Goal: Transaction & Acquisition: Book appointment/travel/reservation

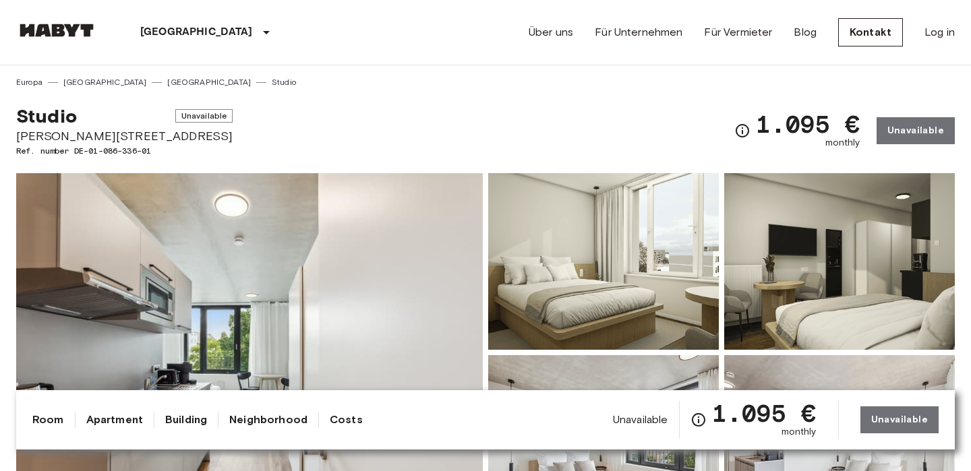
click at [167, 79] on link "[GEOGRAPHIC_DATA]" at bounding box center [209, 82] width 84 height 12
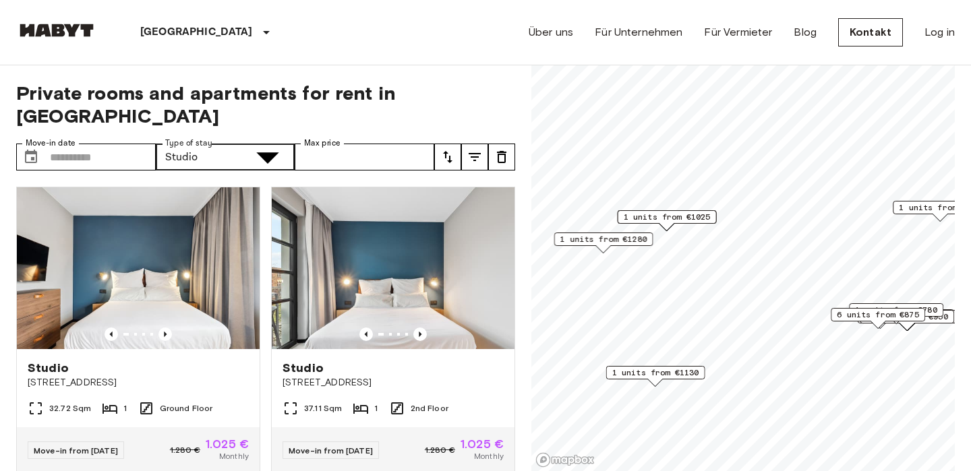
type input "**********"
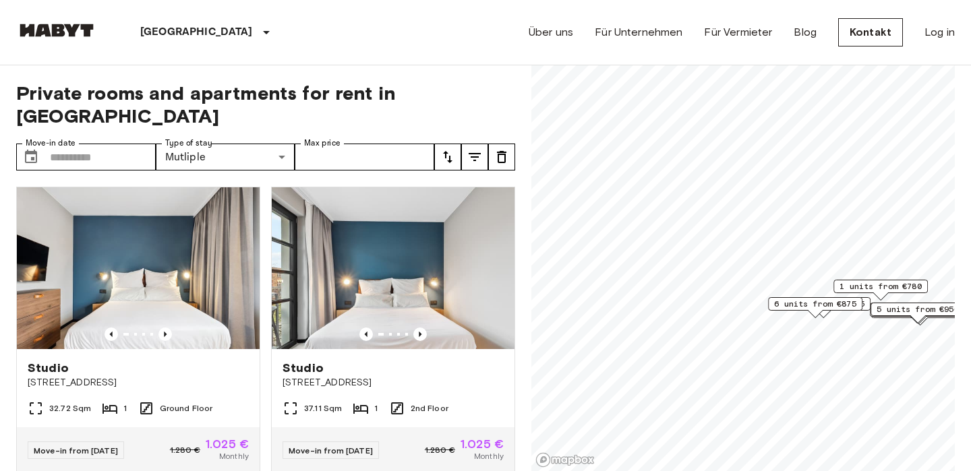
click at [875, 283] on span "1 units from €780" at bounding box center [881, 287] width 82 height 12
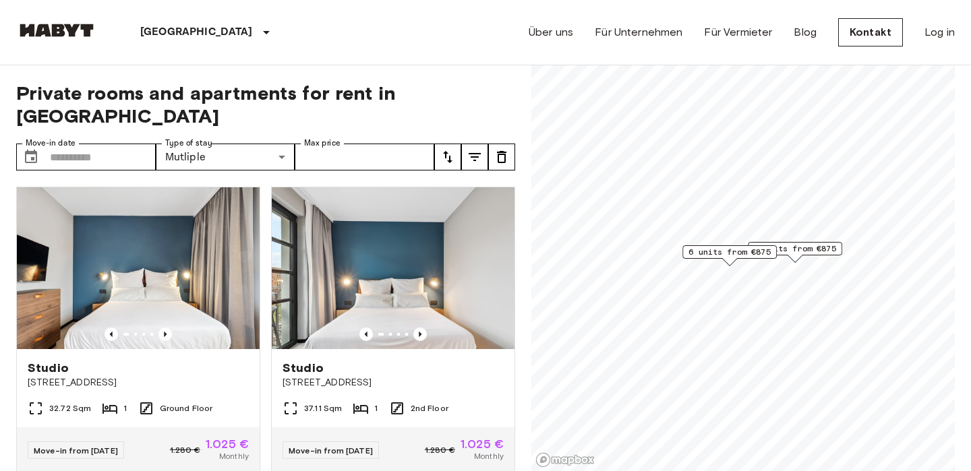
click at [725, 258] on span "6 units from €875" at bounding box center [730, 252] width 82 height 12
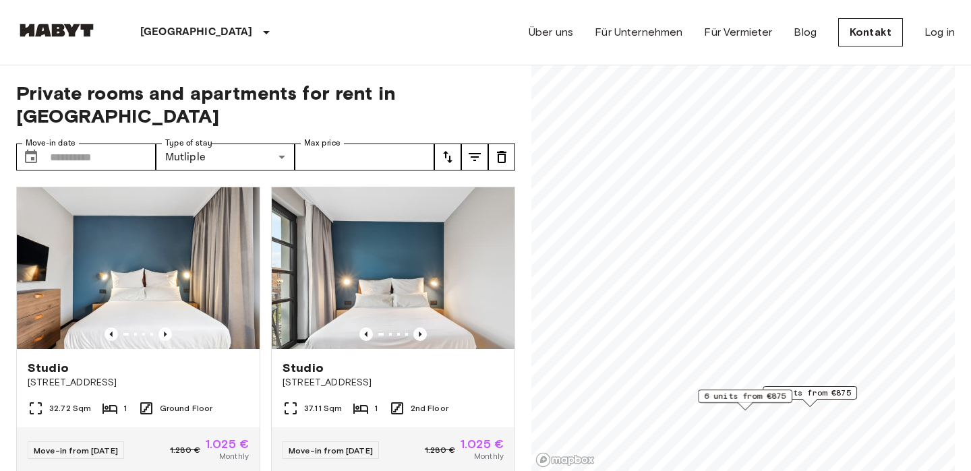
click at [825, 392] on span "9 units from €875" at bounding box center [810, 393] width 82 height 12
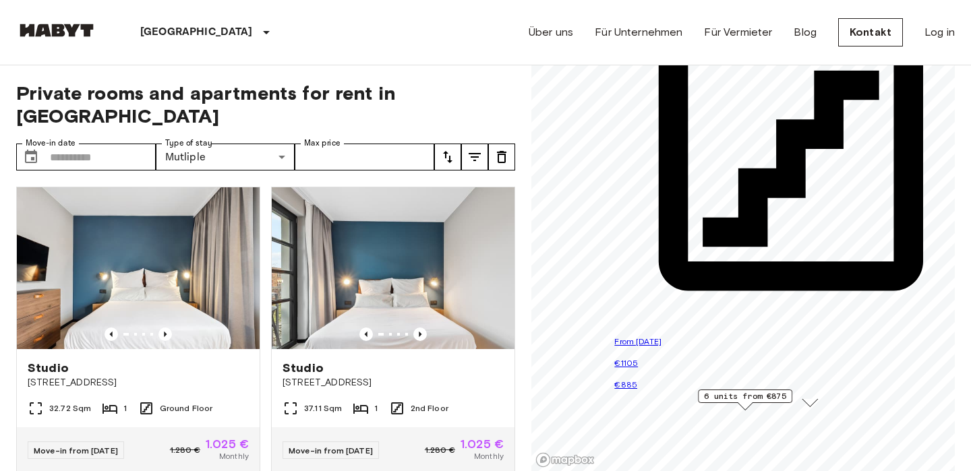
scroll to position [514, 0]
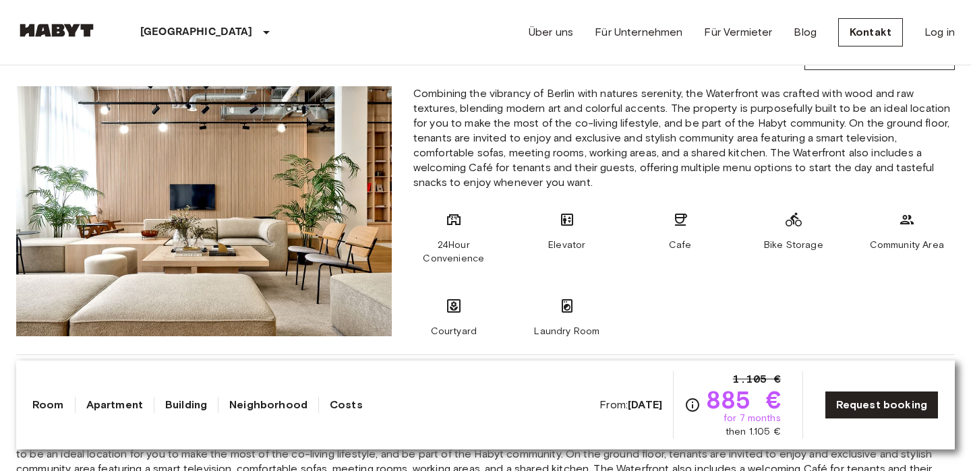
scroll to position [823, 0]
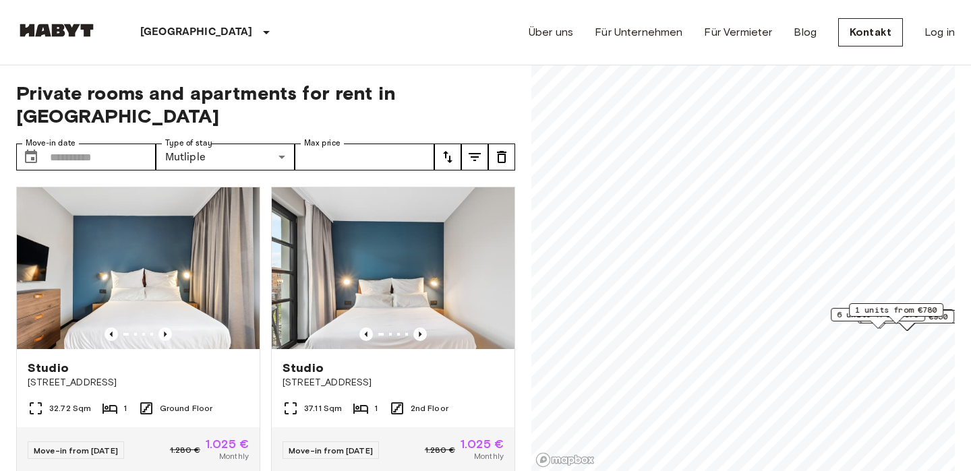
click at [840, 313] on span "6 units from €875" at bounding box center [878, 315] width 82 height 12
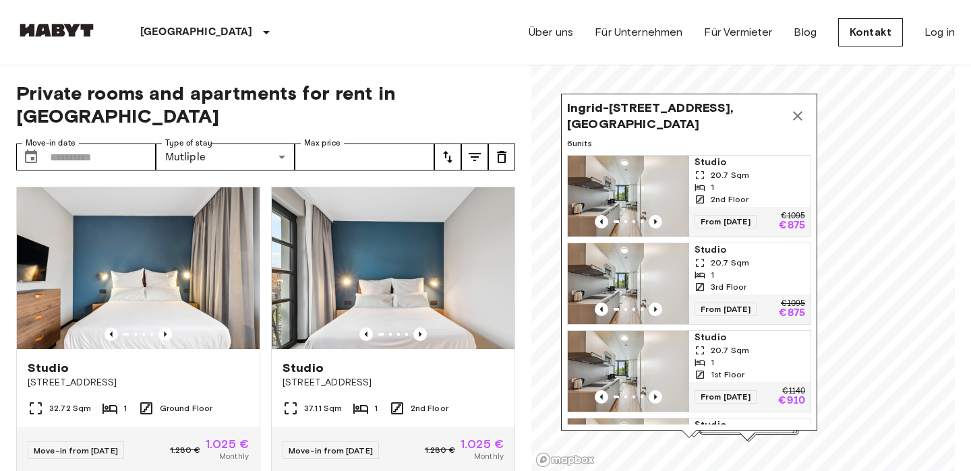
click at [804, 106] on button "Map marker" at bounding box center [797, 116] width 27 height 27
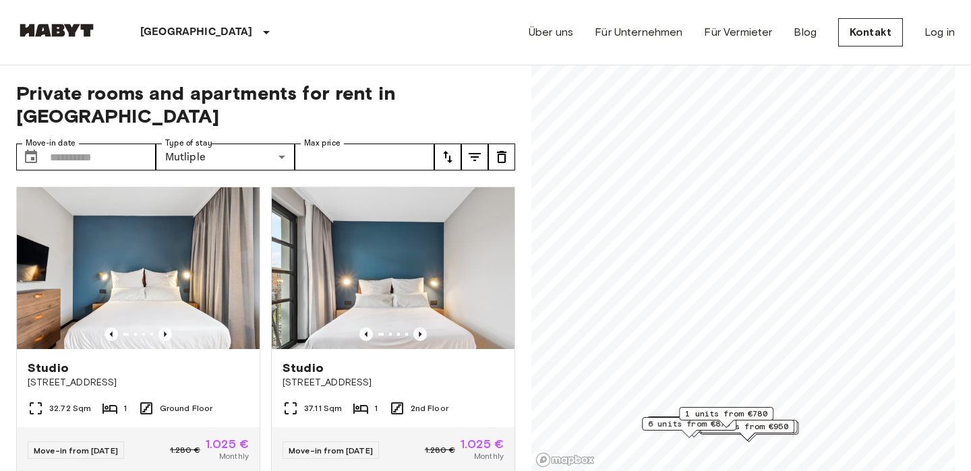
click at [695, 436] on div "Map marker" at bounding box center [689, 433] width 15 height 7
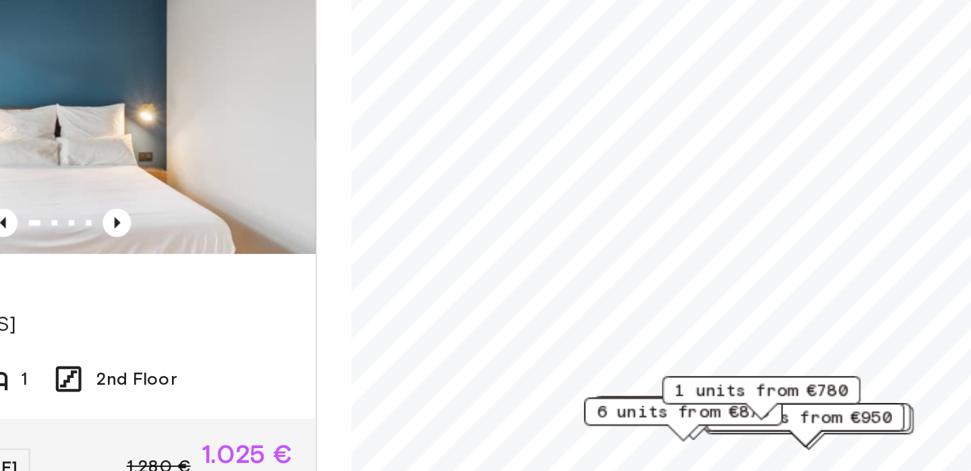
click at [517, 403] on div "**********" at bounding box center [485, 268] width 939 height 407
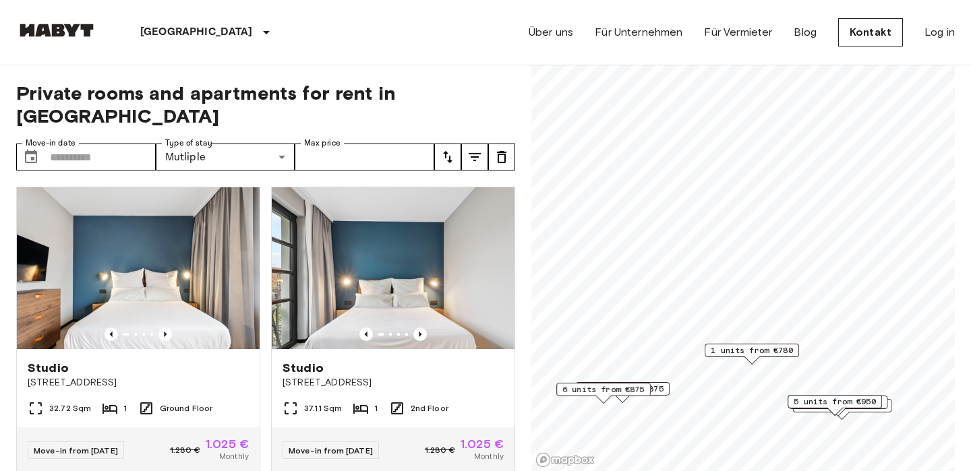
click at [660, 388] on span "9 units from €875" at bounding box center [622, 389] width 82 height 12
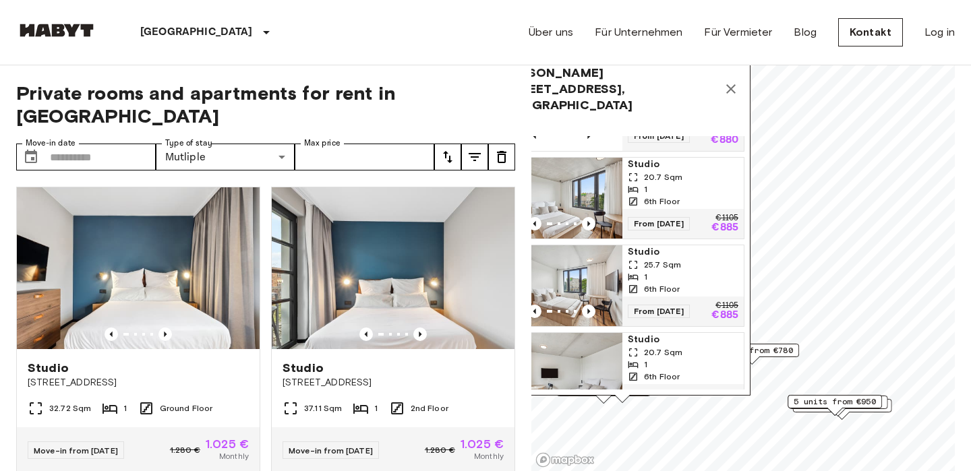
scroll to position [503, 0]
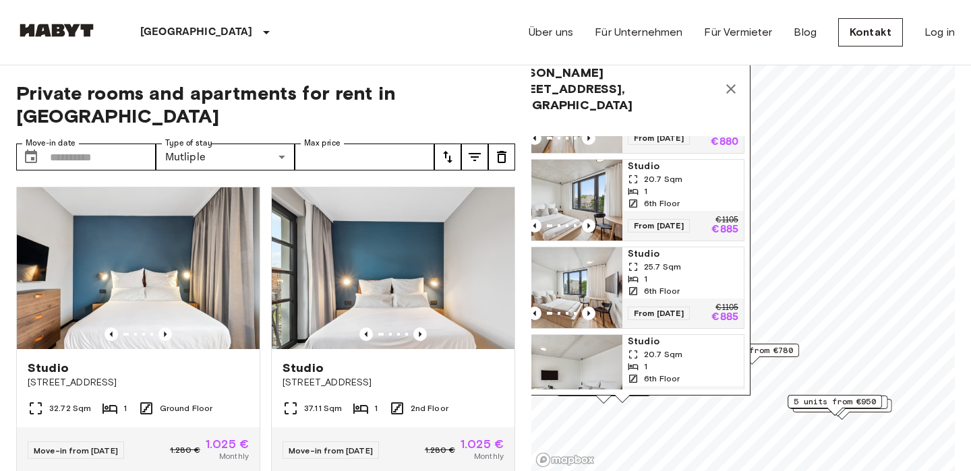
click at [687, 273] on div "1" at bounding box center [683, 279] width 111 height 12
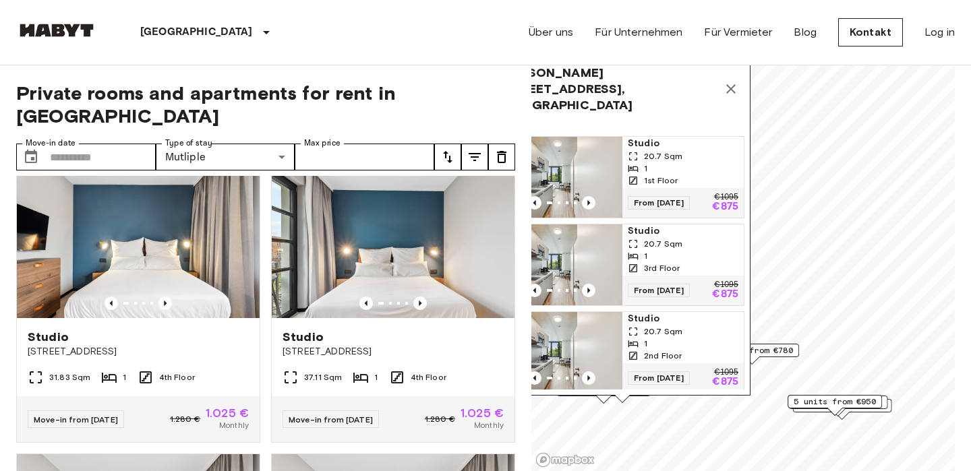
scroll to position [330, 0]
click at [431, 369] on div "37.11 Sqm 1 4th Floor" at bounding box center [393, 382] width 243 height 27
click at [801, 405] on span "5 units from €950" at bounding box center [835, 402] width 82 height 12
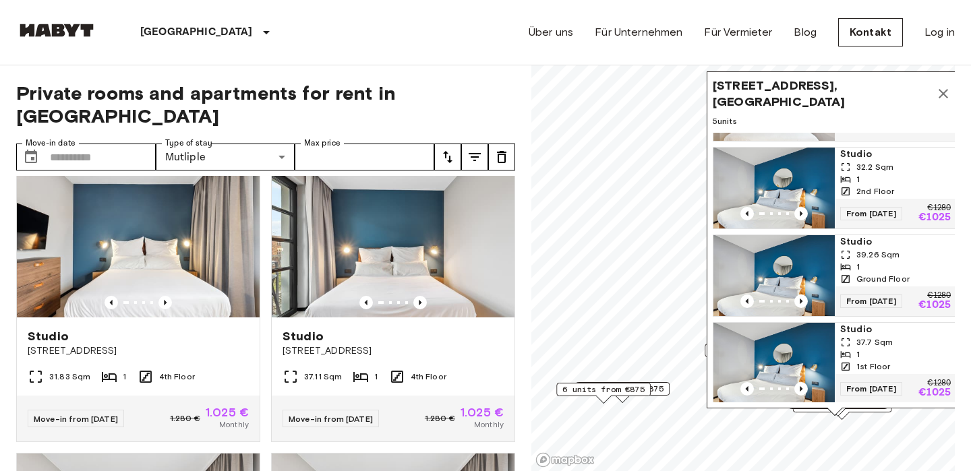
scroll to position [158, 0]
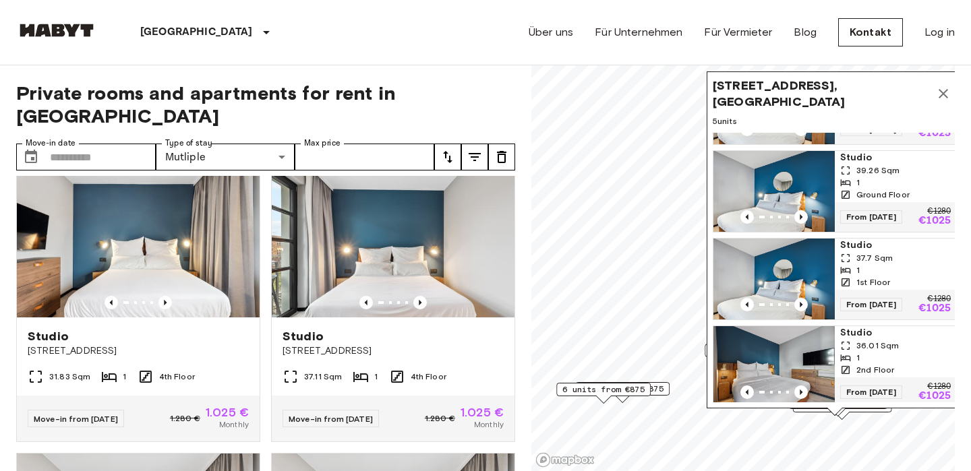
click at [663, 388] on span "9 units from €875" at bounding box center [622, 389] width 82 height 12
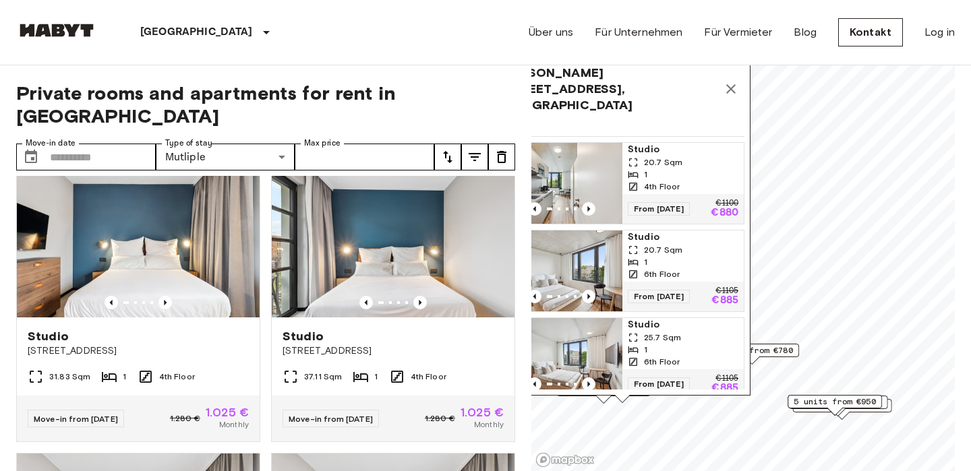
scroll to position [514, 0]
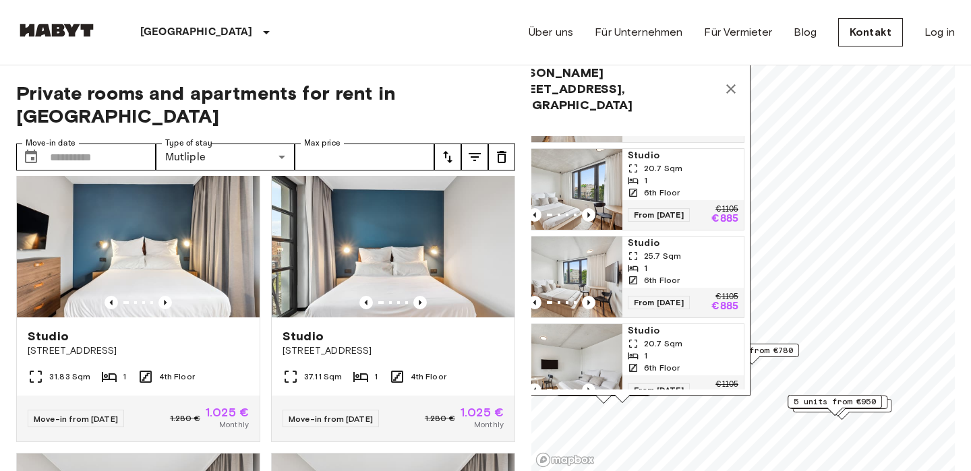
click at [697, 274] on div "6th Floor" at bounding box center [683, 280] width 111 height 12
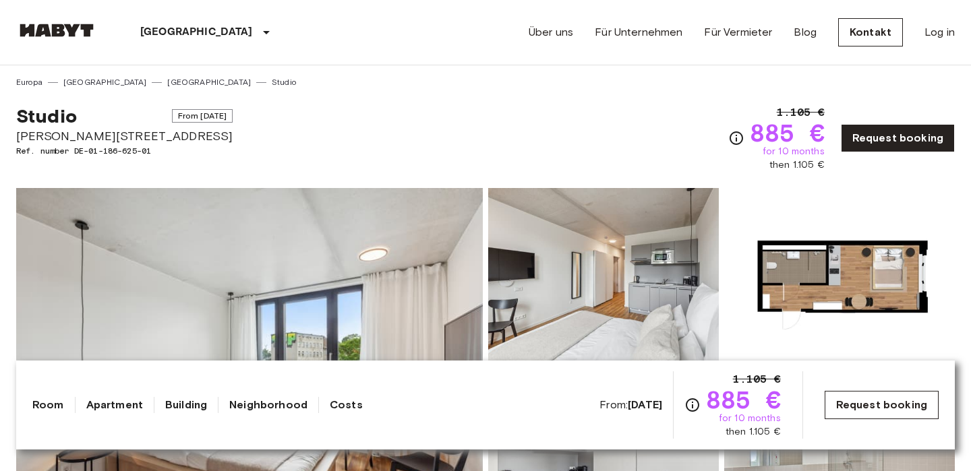
click at [855, 408] on link "Request booking" at bounding box center [882, 405] width 114 height 28
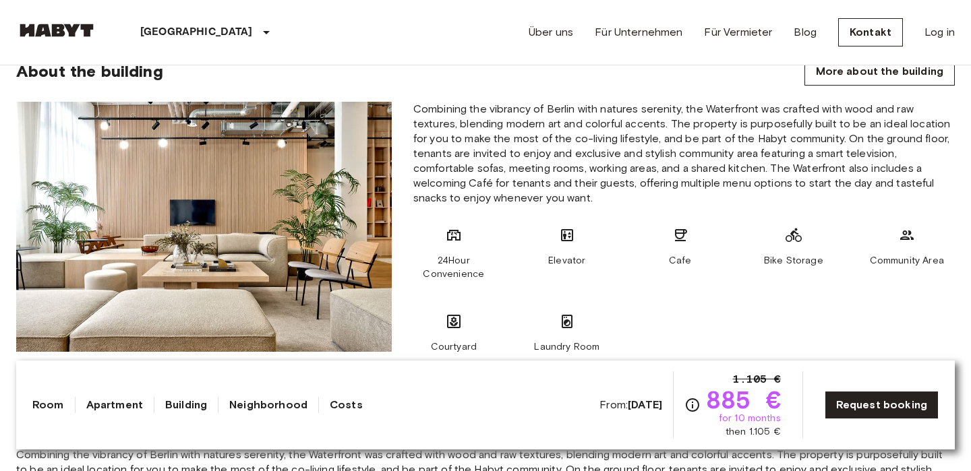
scroll to position [809, 0]
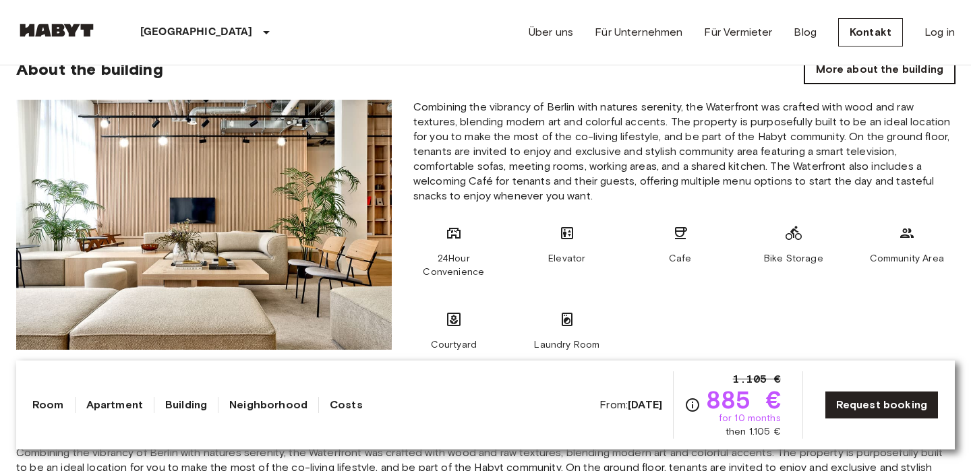
click at [863, 78] on link "More about the building" at bounding box center [880, 69] width 150 height 28
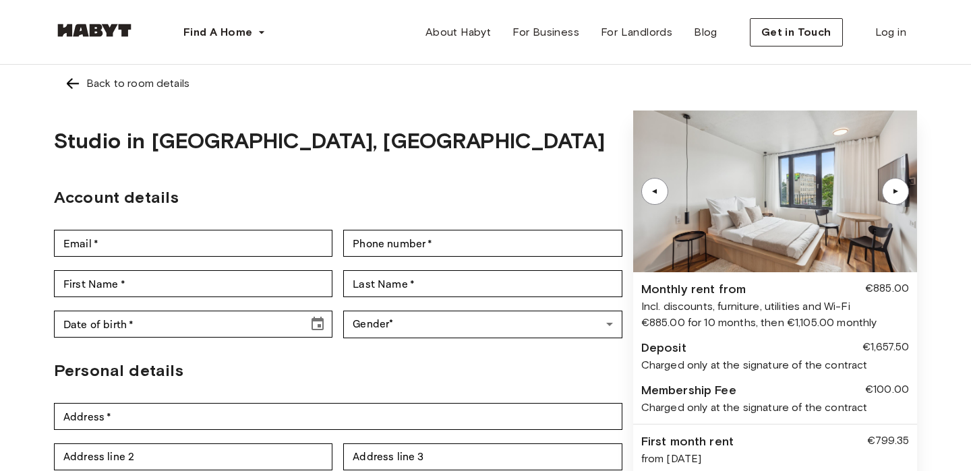
click at [892, 191] on div "▲" at bounding box center [895, 191] width 13 height 8
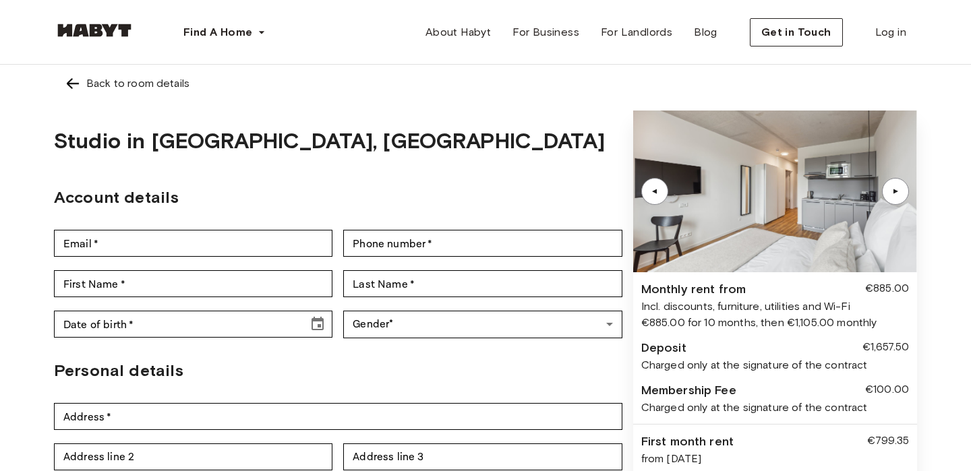
click at [895, 191] on div "▲" at bounding box center [895, 191] width 13 height 8
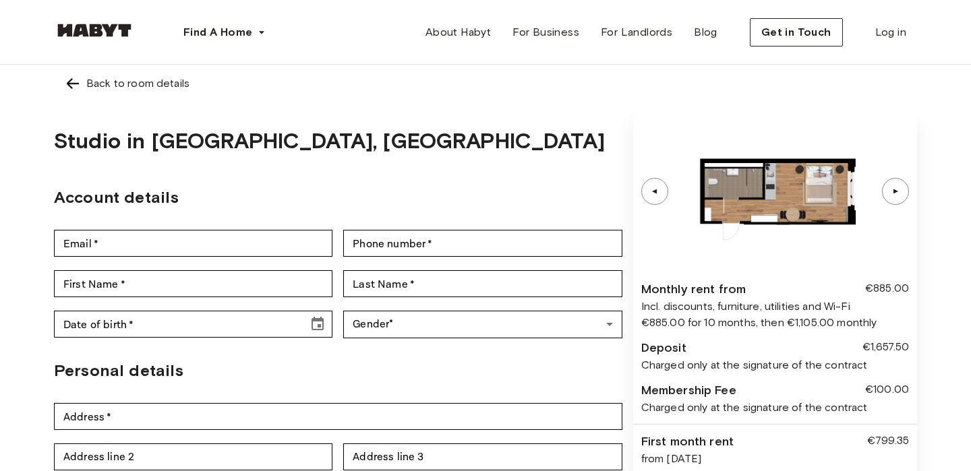
click at [895, 191] on div "▲" at bounding box center [895, 191] width 13 height 8
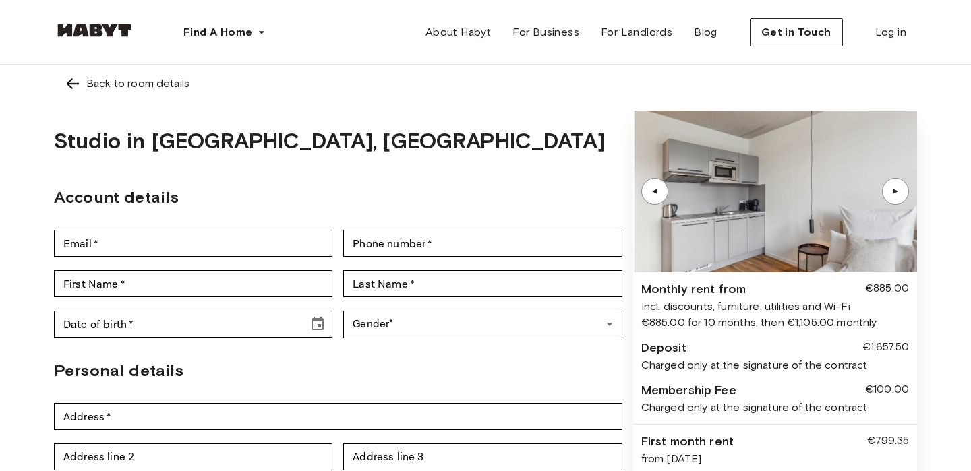
click at [895, 191] on div "▲" at bounding box center [895, 191] width 13 height 8
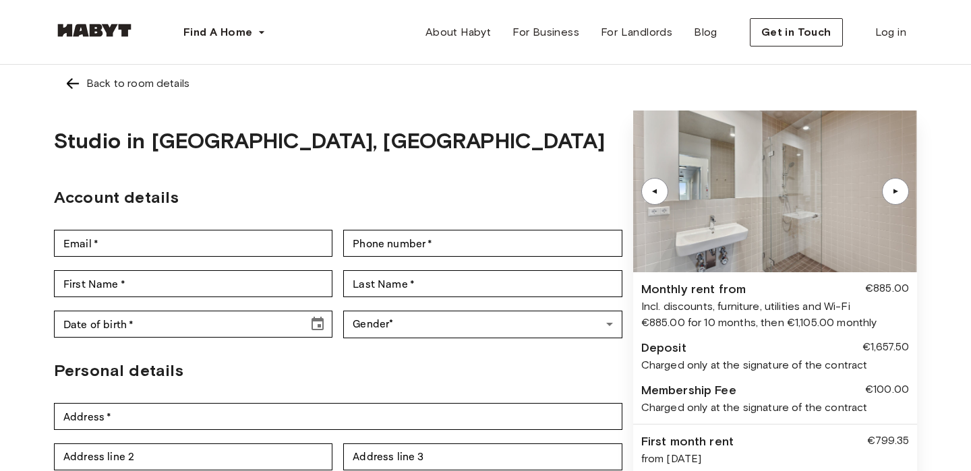
click at [895, 191] on div "▲" at bounding box center [895, 191] width 13 height 8
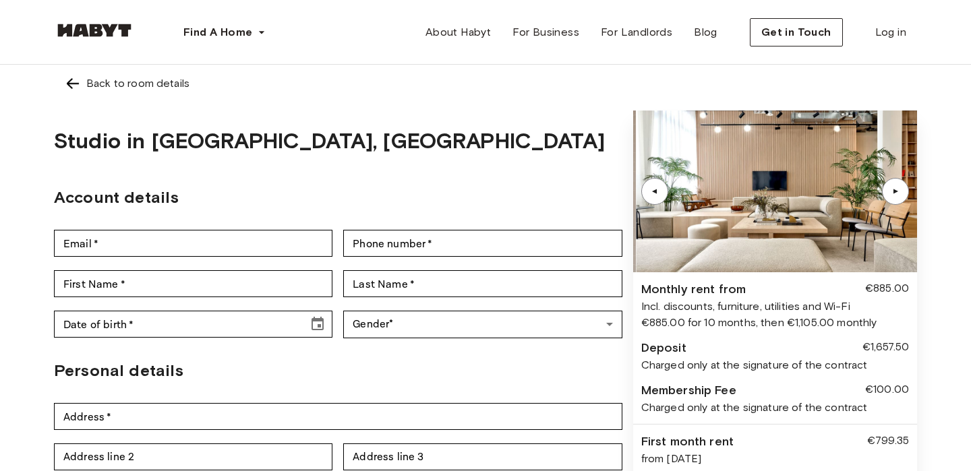
click at [895, 191] on div "▲" at bounding box center [895, 191] width 13 height 8
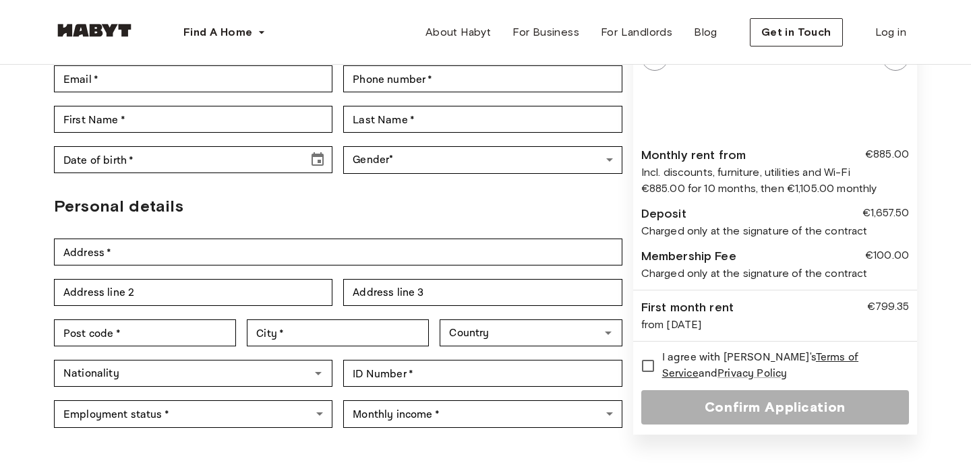
scroll to position [145, 0]
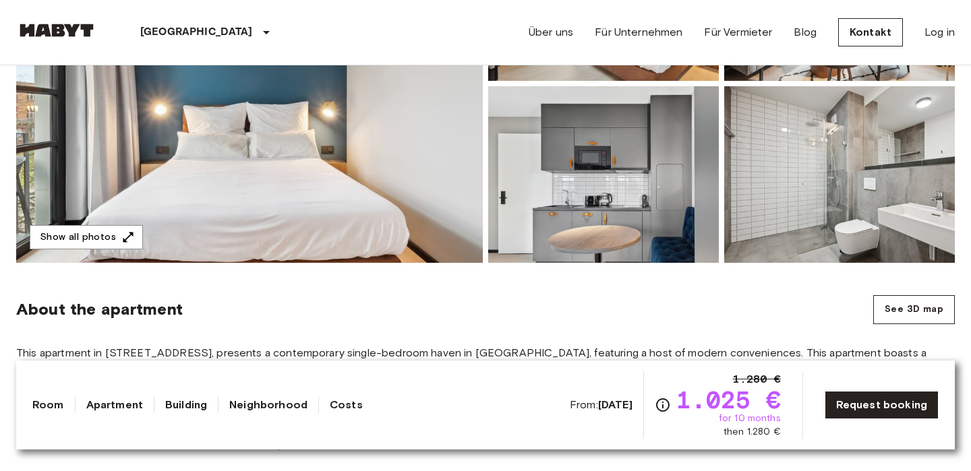
scroll to position [320, 0]
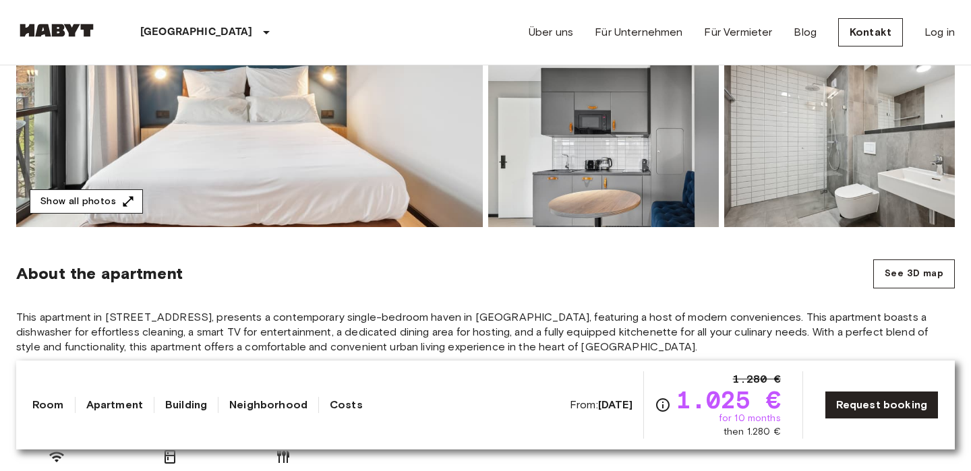
click at [67, 198] on button "Show all photos" at bounding box center [86, 202] width 113 height 25
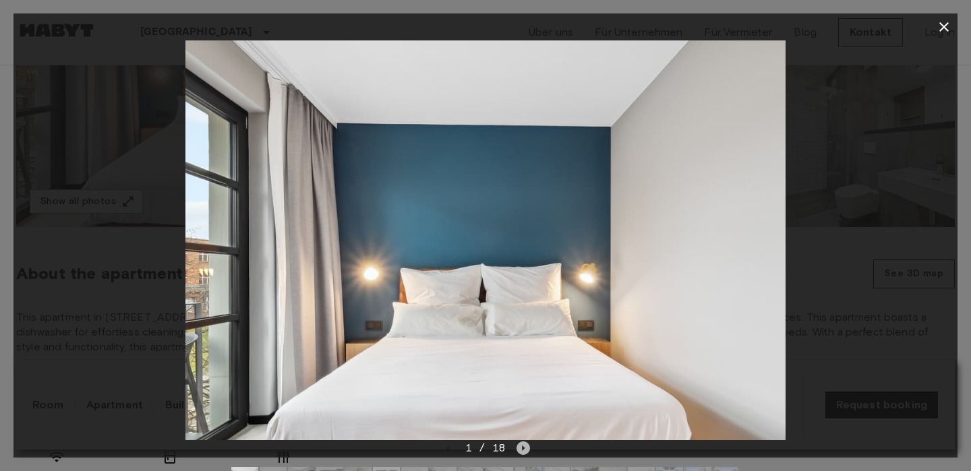
click at [521, 450] on icon "Next image" at bounding box center [523, 448] width 13 height 13
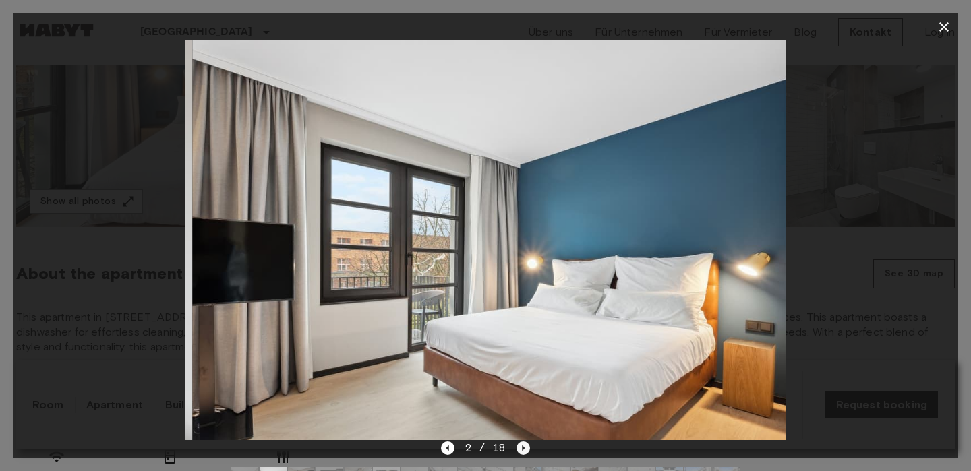
click at [521, 450] on icon "Next image" at bounding box center [523, 448] width 13 height 13
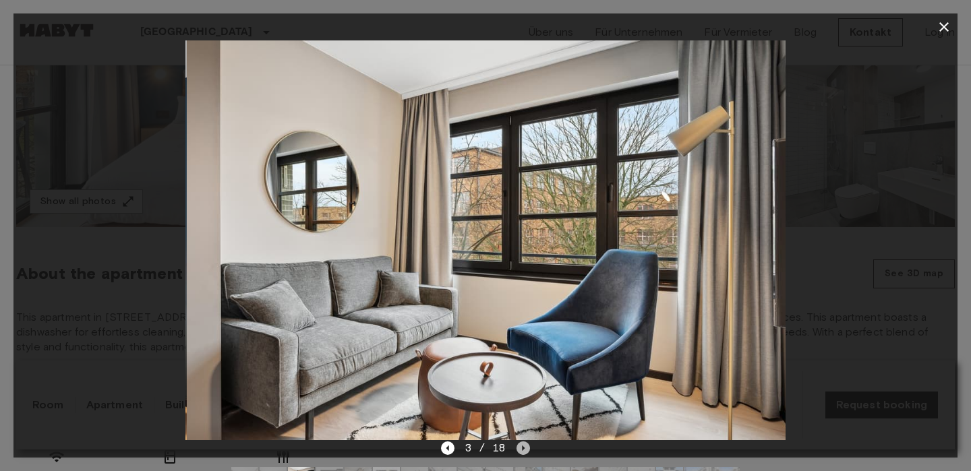
click at [521, 450] on icon "Next image" at bounding box center [523, 448] width 13 height 13
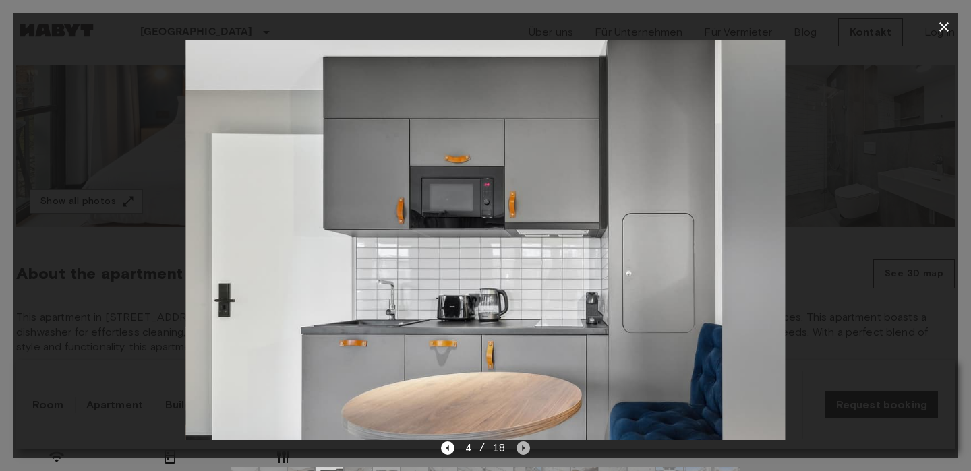
click at [521, 450] on icon "Next image" at bounding box center [523, 448] width 13 height 13
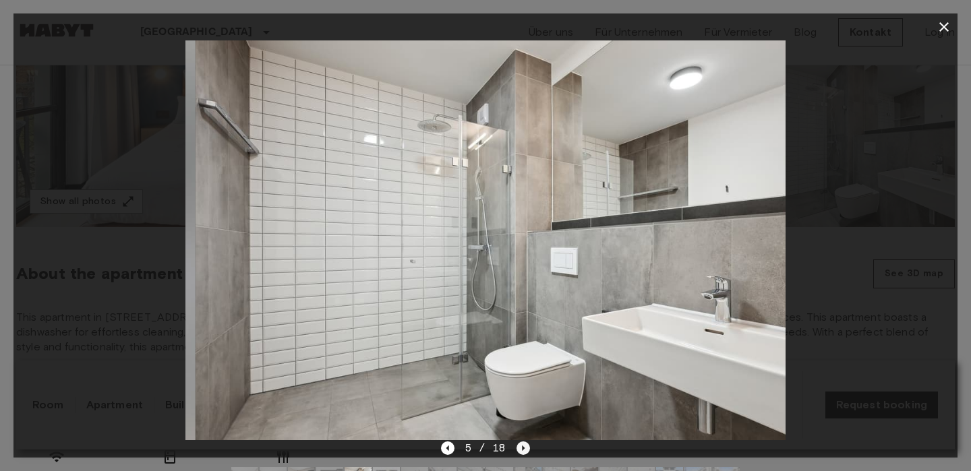
click at [521, 450] on icon "Next image" at bounding box center [523, 448] width 13 height 13
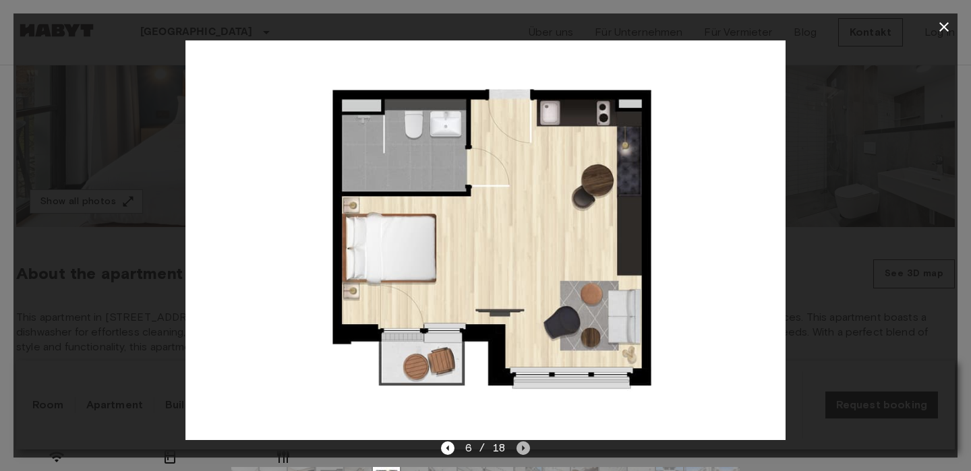
click at [521, 450] on icon "Next image" at bounding box center [523, 448] width 13 height 13
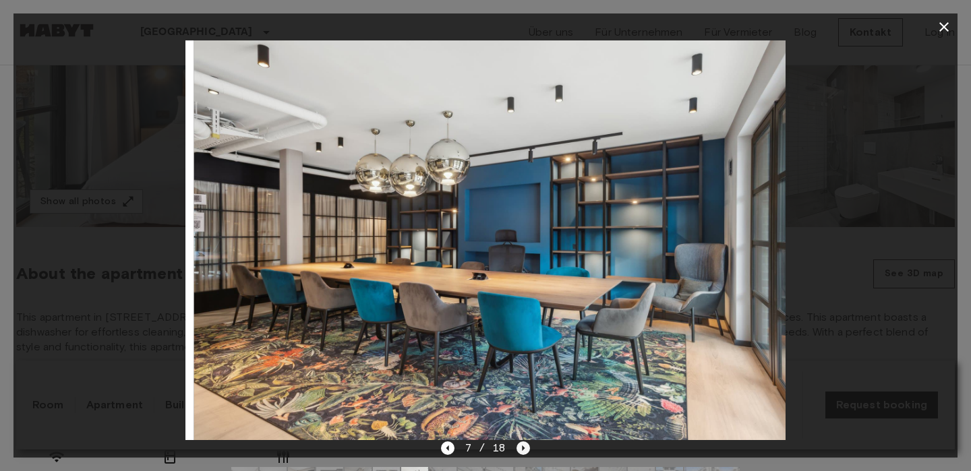
click at [521, 449] on icon "Next image" at bounding box center [523, 448] width 13 height 13
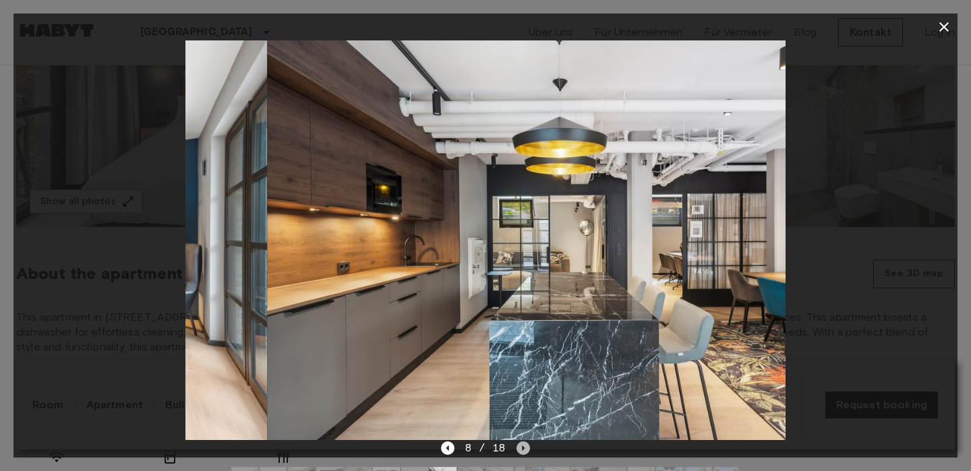
click at [521, 449] on icon "Next image" at bounding box center [523, 448] width 13 height 13
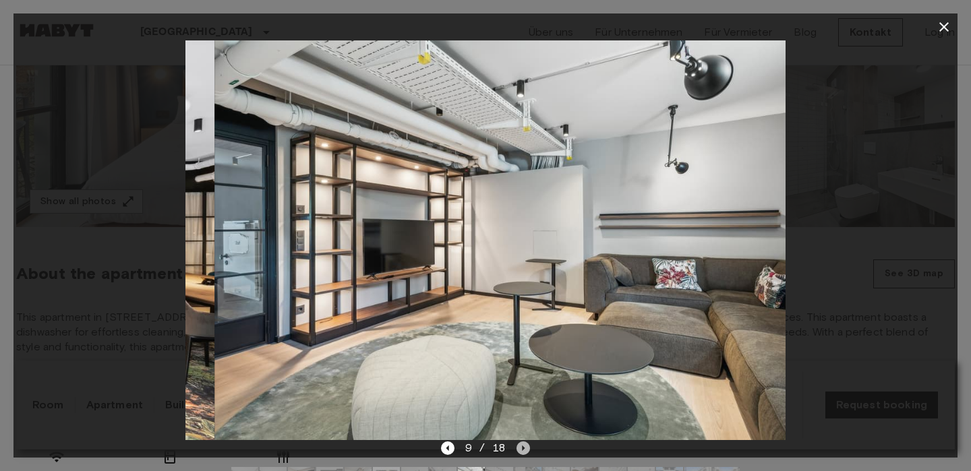
click at [521, 449] on icon "Next image" at bounding box center [523, 448] width 13 height 13
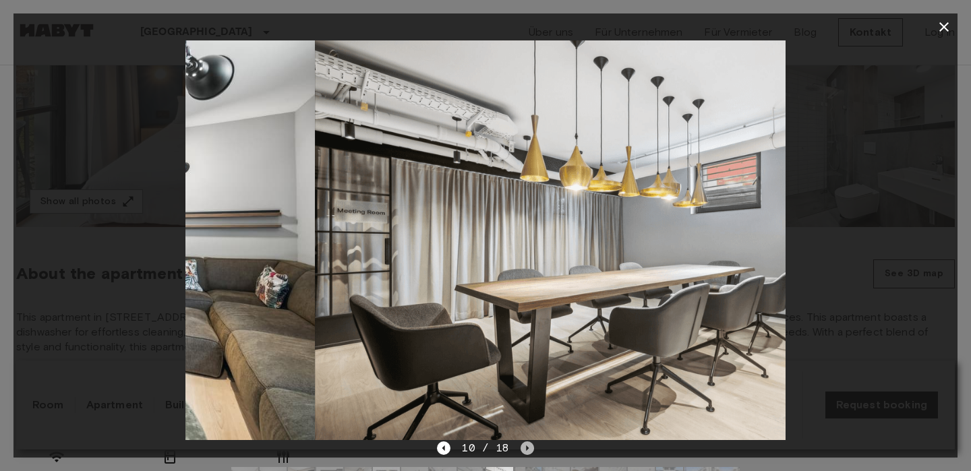
click at [521, 449] on icon "Next image" at bounding box center [527, 448] width 13 height 13
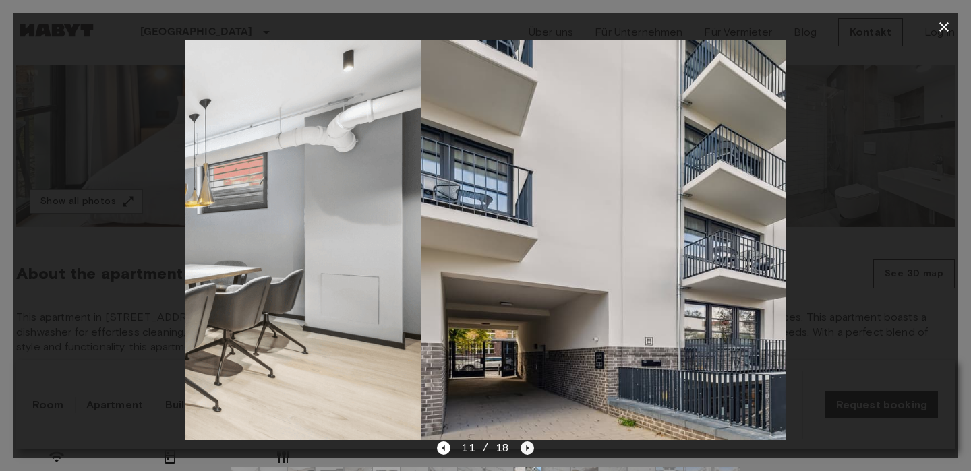
click at [521, 449] on icon "Next image" at bounding box center [527, 448] width 13 height 13
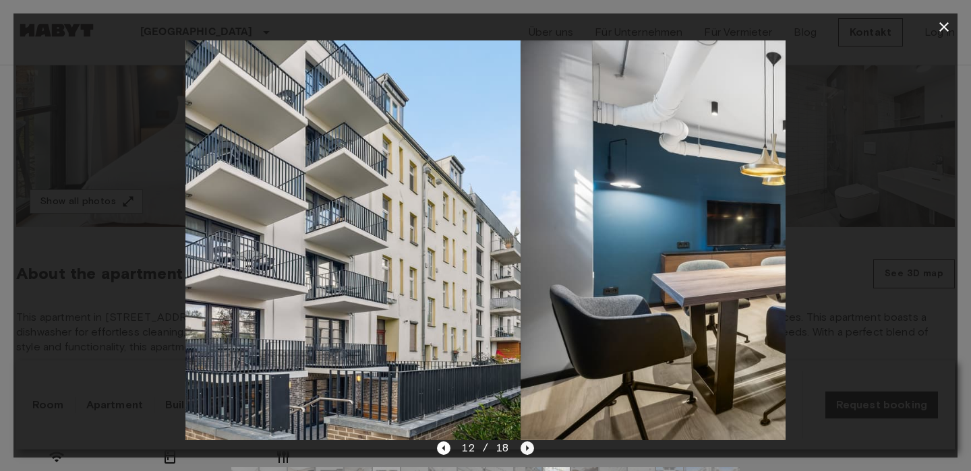
click at [521, 449] on icon "Next image" at bounding box center [527, 448] width 13 height 13
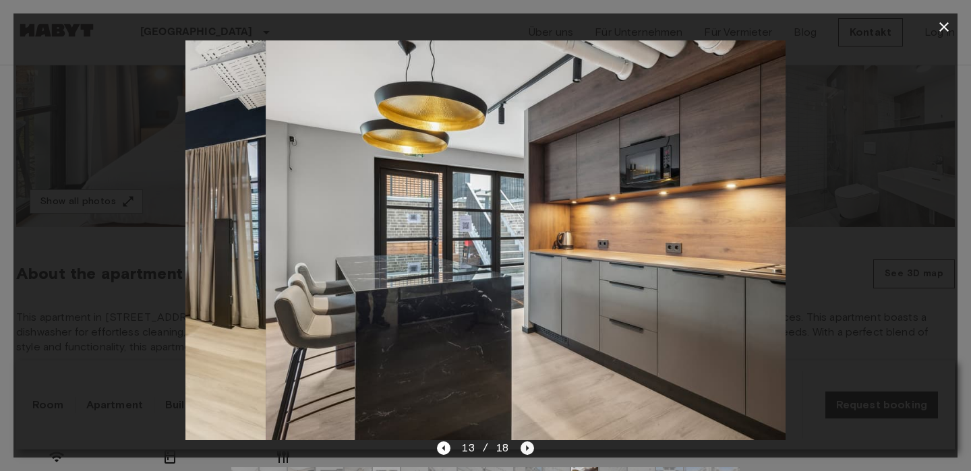
click at [521, 449] on icon "Next image" at bounding box center [527, 448] width 13 height 13
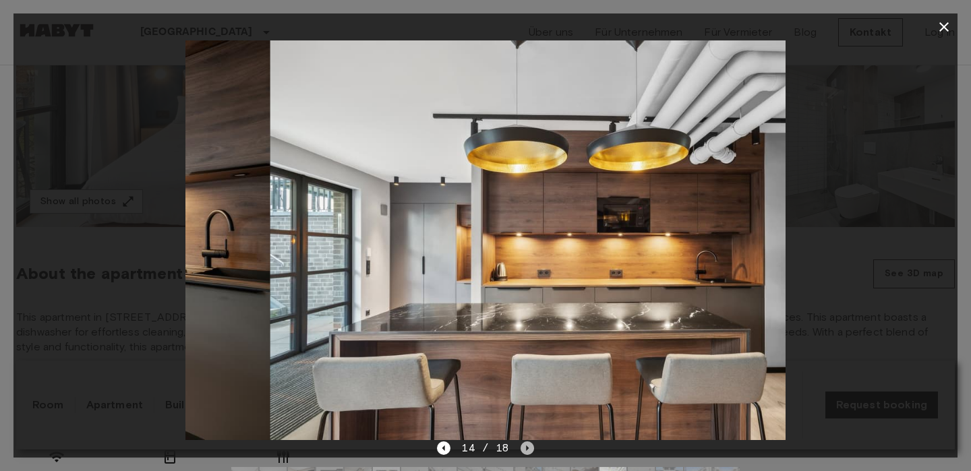
click at [521, 449] on icon "Next image" at bounding box center [527, 448] width 13 height 13
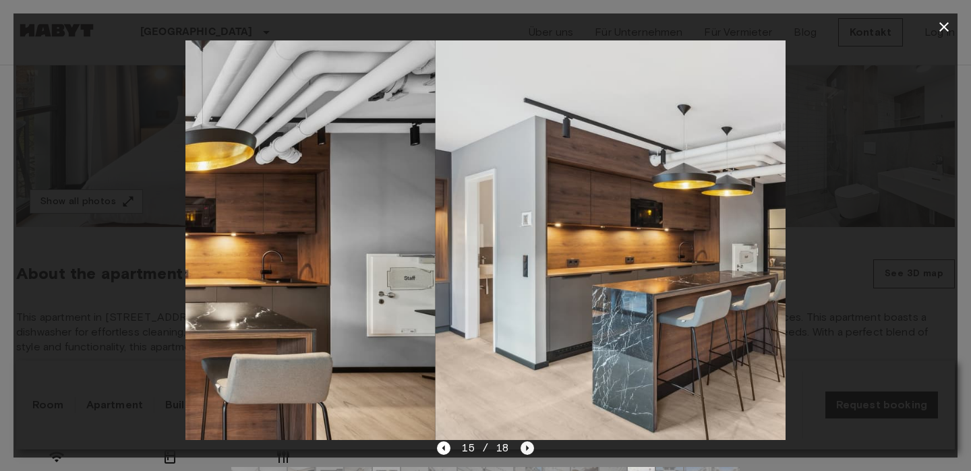
click at [521, 449] on icon "Next image" at bounding box center [527, 448] width 13 height 13
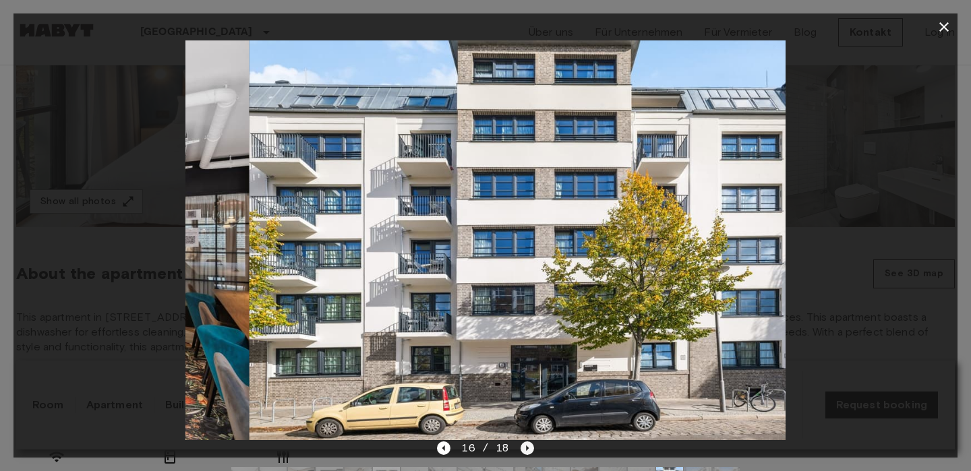
click at [521, 449] on icon "Next image" at bounding box center [527, 448] width 13 height 13
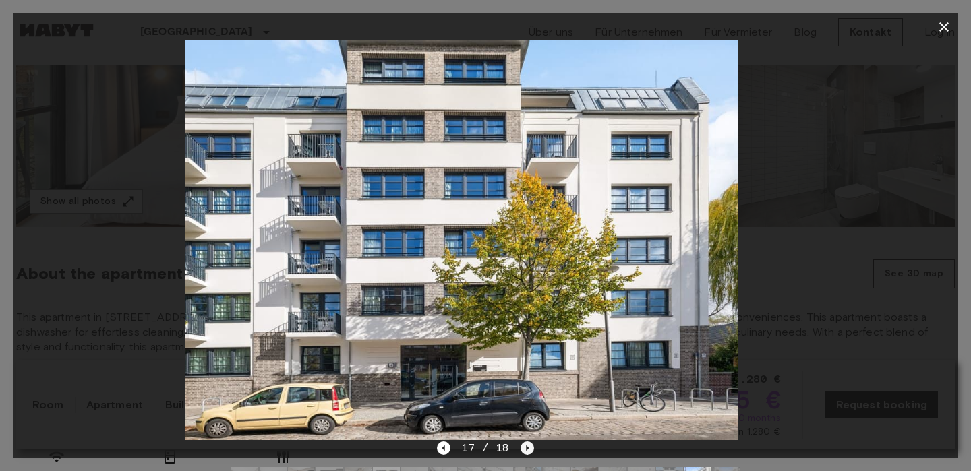
click at [521, 449] on icon "Next image" at bounding box center [527, 448] width 13 height 13
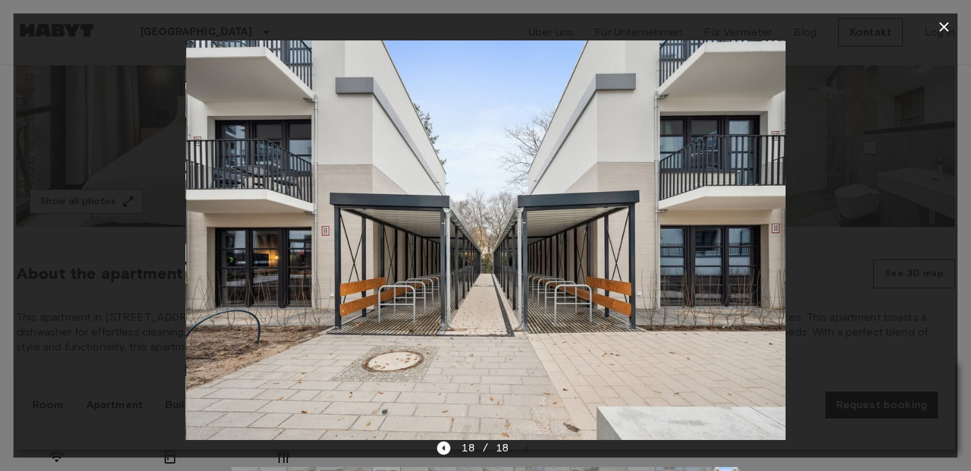
click at [944, 18] on button "button" at bounding box center [944, 26] width 27 height 27
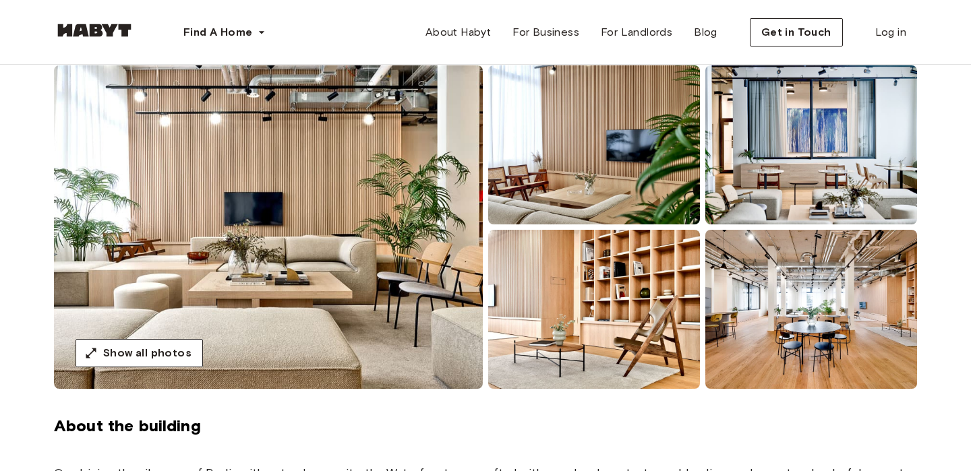
scroll to position [130, 0]
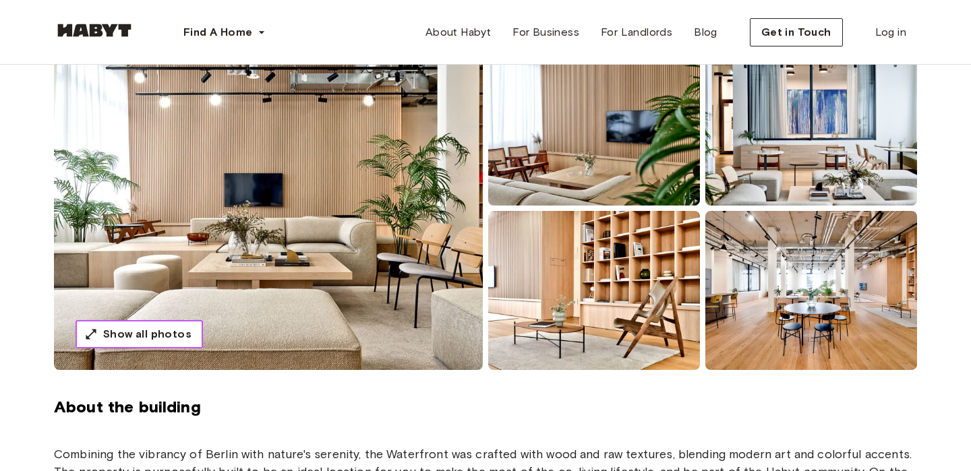
click at [163, 342] on span "Show all photos" at bounding box center [147, 334] width 88 height 16
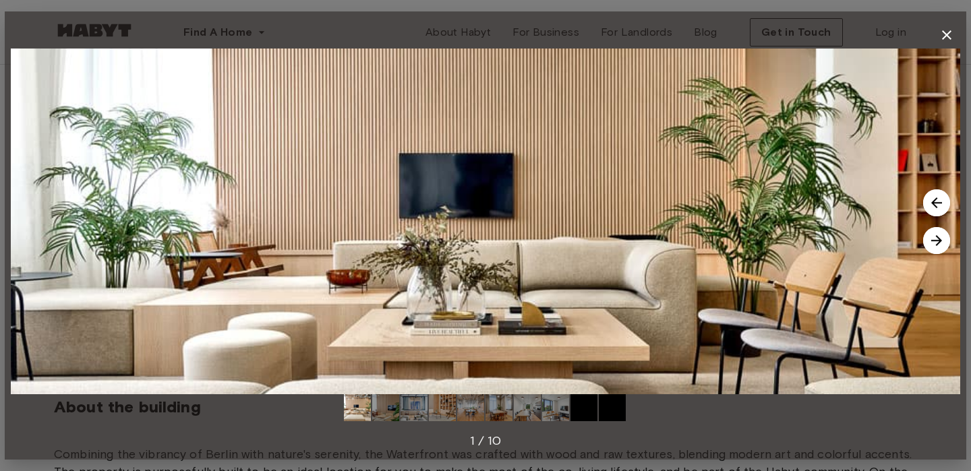
click at [943, 238] on img at bounding box center [936, 240] width 27 height 27
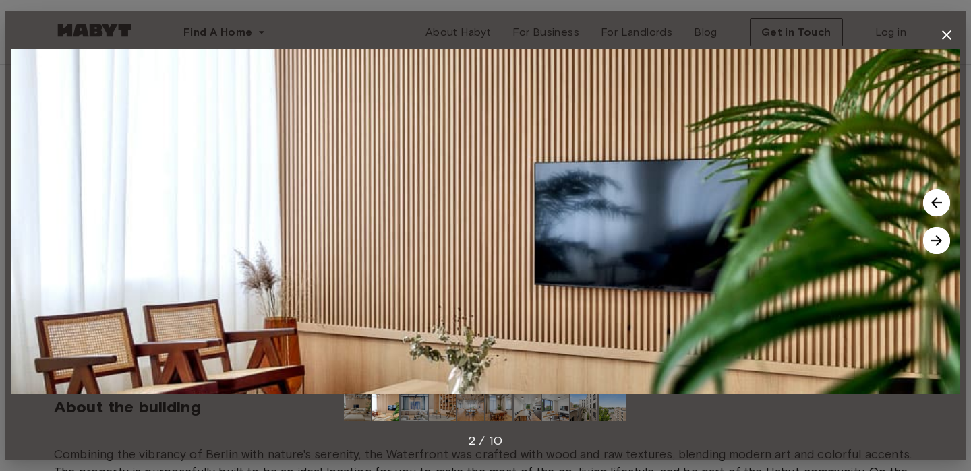
click at [943, 238] on img at bounding box center [936, 240] width 27 height 27
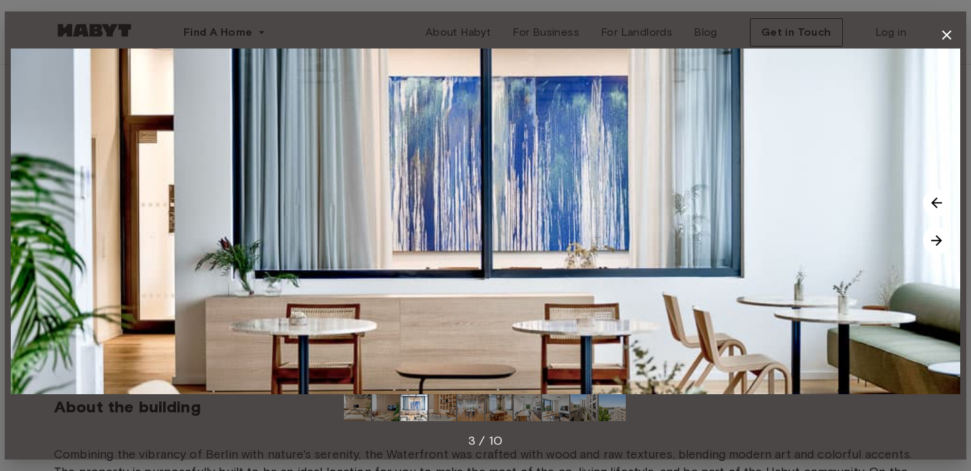
click at [943, 238] on img at bounding box center [936, 240] width 27 height 27
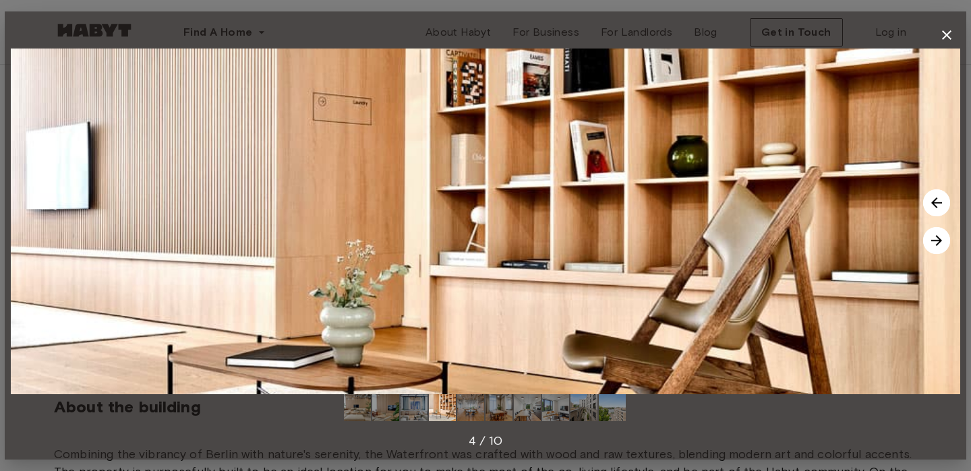
click at [943, 237] on img at bounding box center [936, 240] width 27 height 27
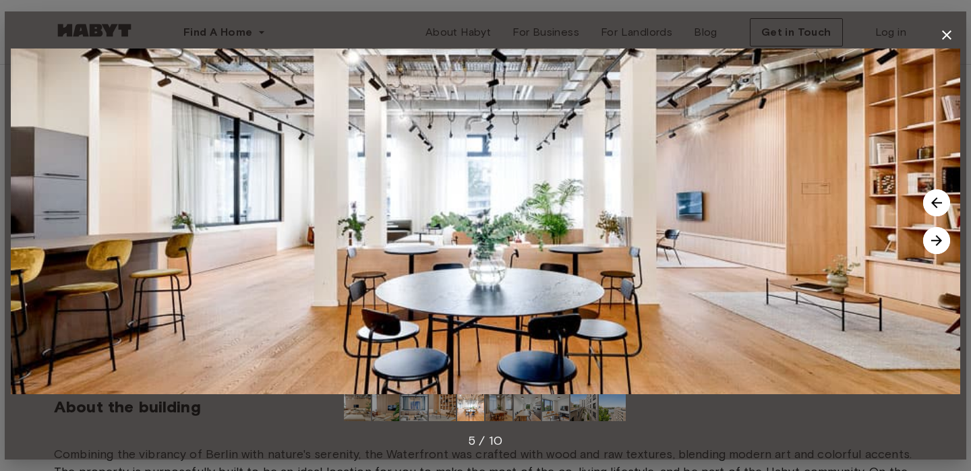
click at [943, 237] on img at bounding box center [936, 240] width 27 height 27
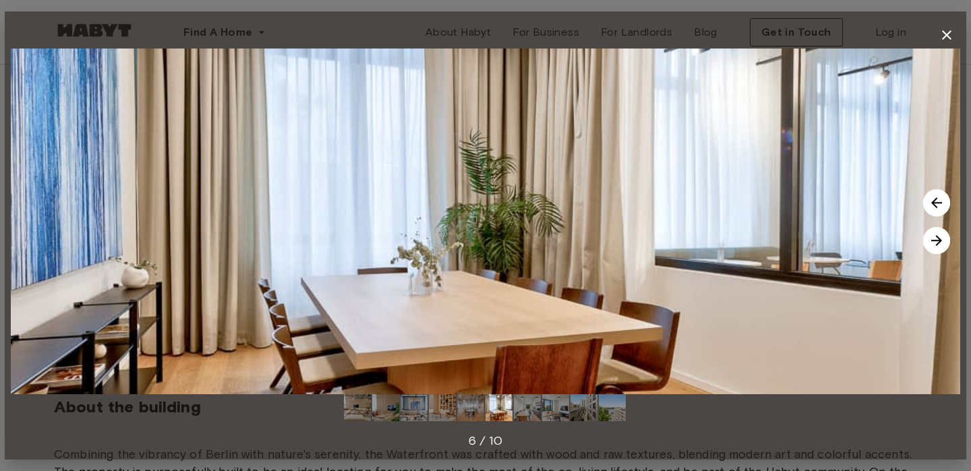
click at [943, 237] on img at bounding box center [936, 240] width 27 height 27
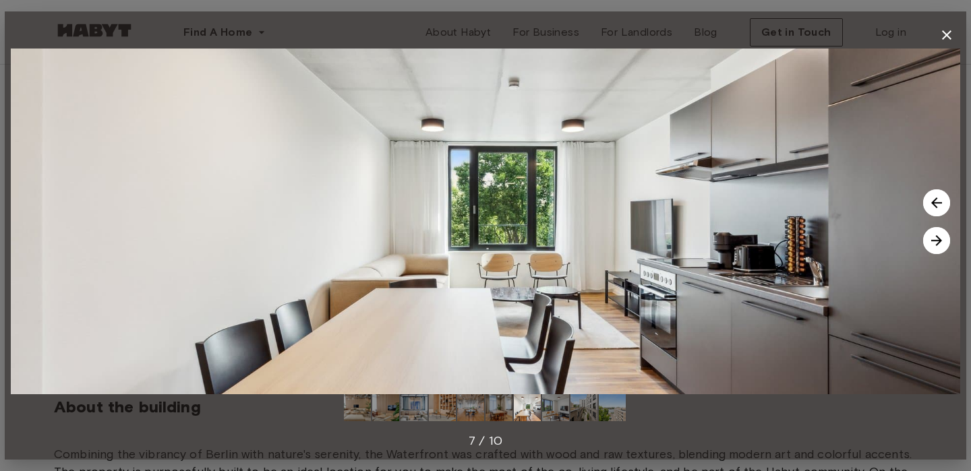
click at [943, 237] on img at bounding box center [936, 240] width 27 height 27
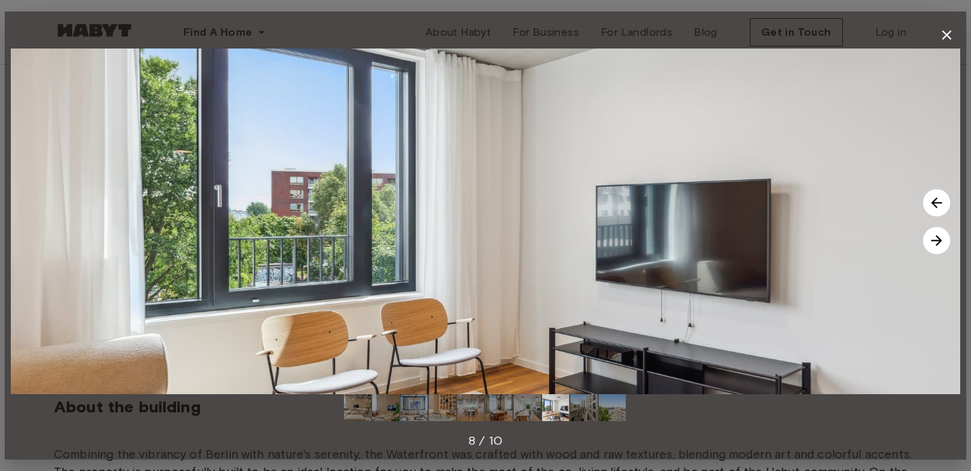
click at [943, 237] on img at bounding box center [936, 240] width 27 height 27
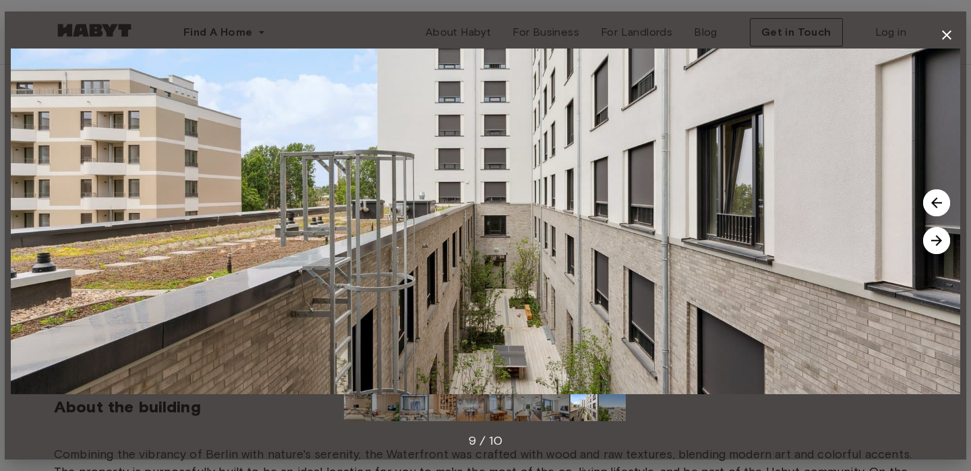
click at [943, 237] on img at bounding box center [936, 240] width 27 height 27
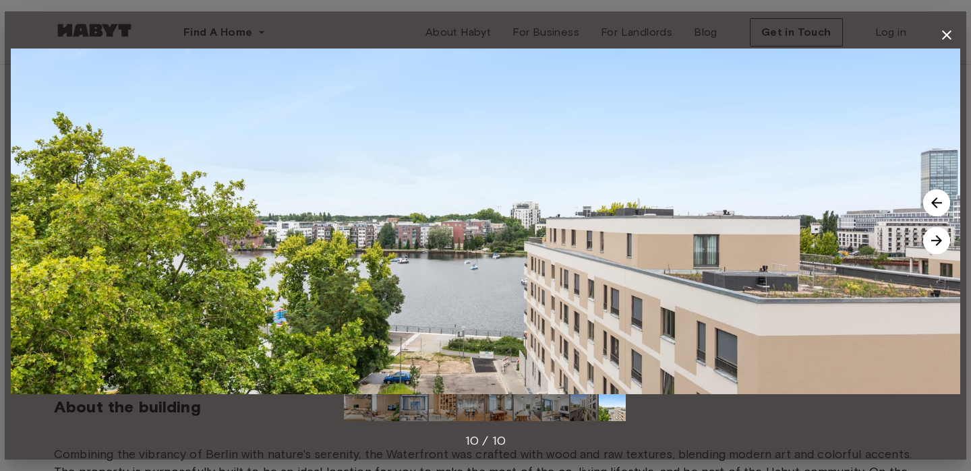
click at [943, 237] on img at bounding box center [936, 240] width 27 height 27
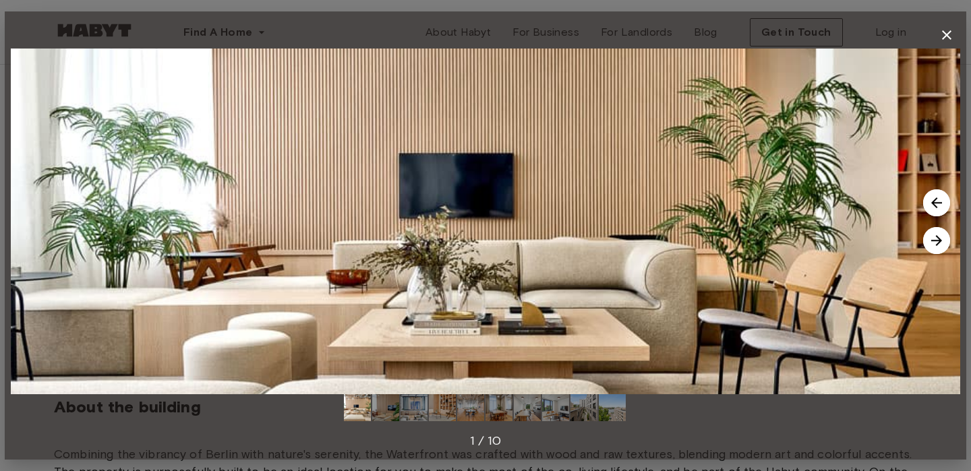
click at [952, 34] on icon "button" at bounding box center [947, 35] width 16 height 16
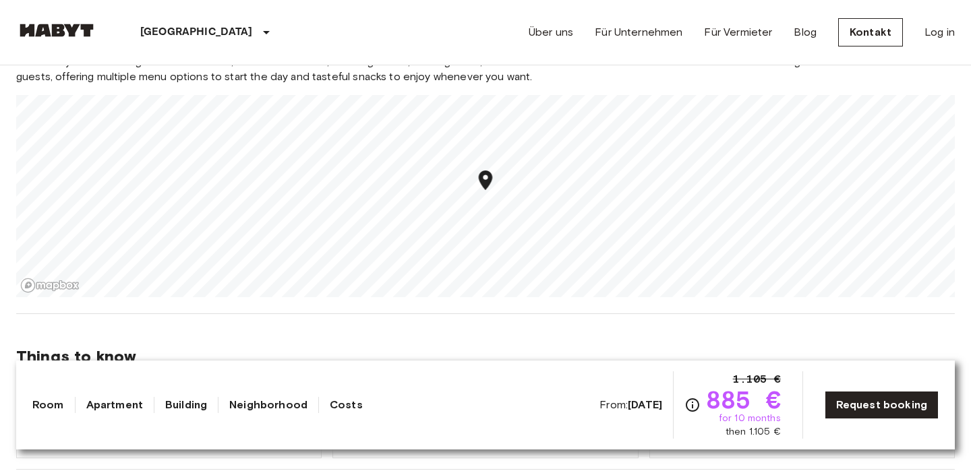
scroll to position [1176, 0]
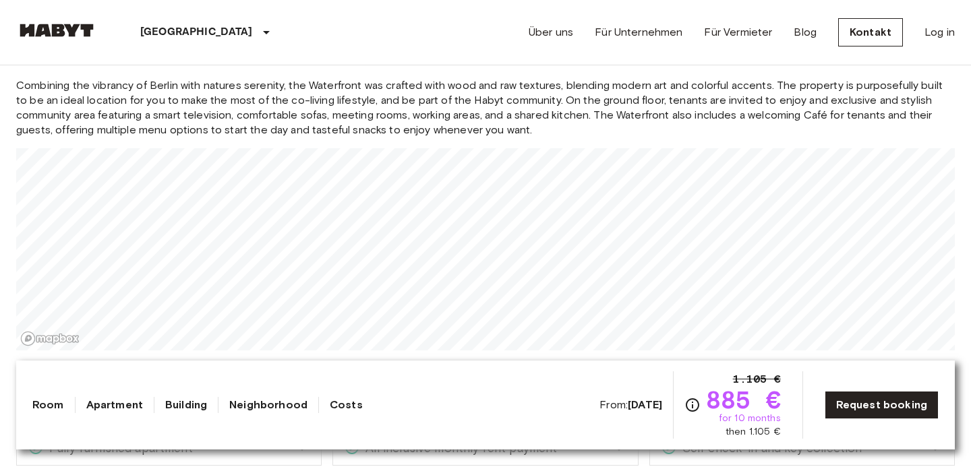
click at [685, 107] on span "Combining the vibrancy of Berlin with natures serenity, the Waterfront was craf…" at bounding box center [485, 107] width 939 height 59
click at [633, 86] on span "Combining the vibrancy of Berlin with natures serenity, the Waterfront was craf…" at bounding box center [485, 107] width 939 height 59
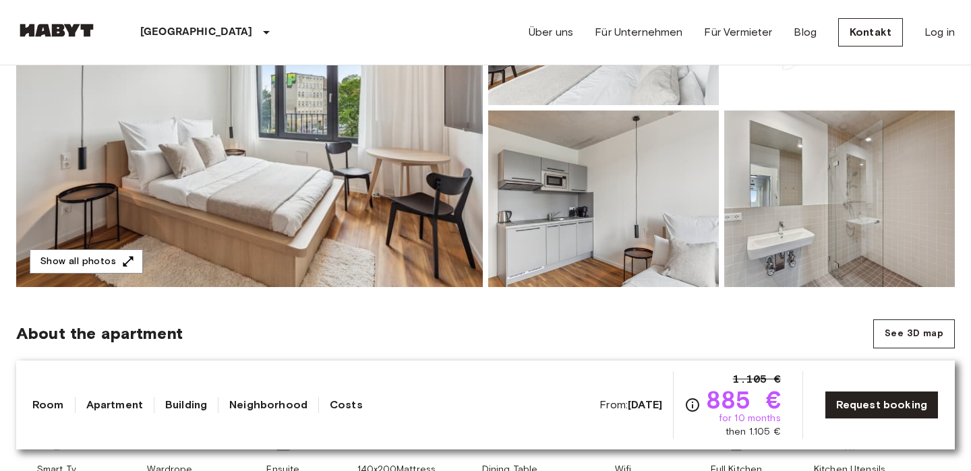
scroll to position [49, 0]
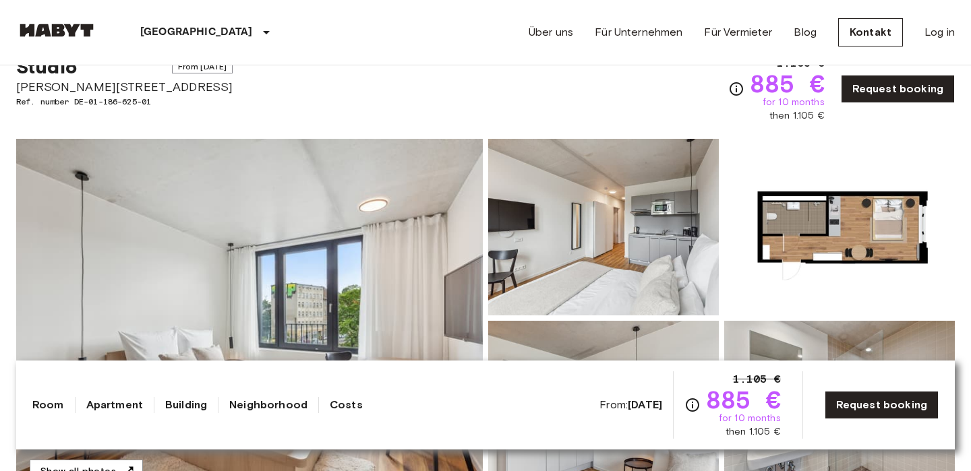
click at [148, 89] on span "[PERSON_NAME][STREET_ADDRESS]" at bounding box center [124, 87] width 216 height 18
copy span "[PERSON_NAME][STREET_ADDRESS]"
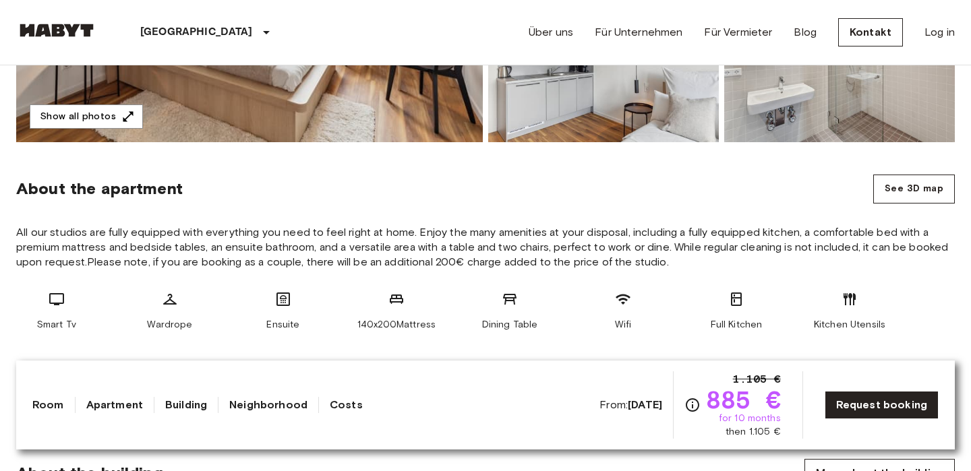
scroll to position [499, 0]
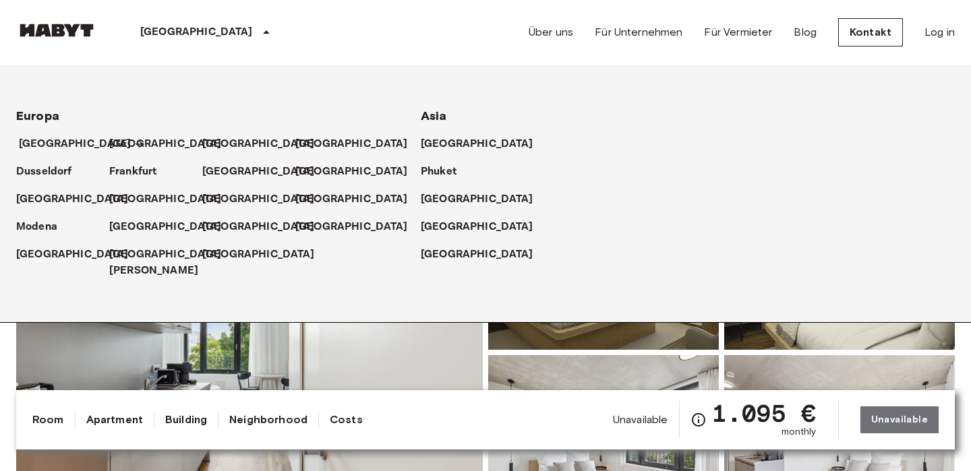
click at [50, 141] on p "[GEOGRAPHIC_DATA]" at bounding box center [75, 144] width 113 height 16
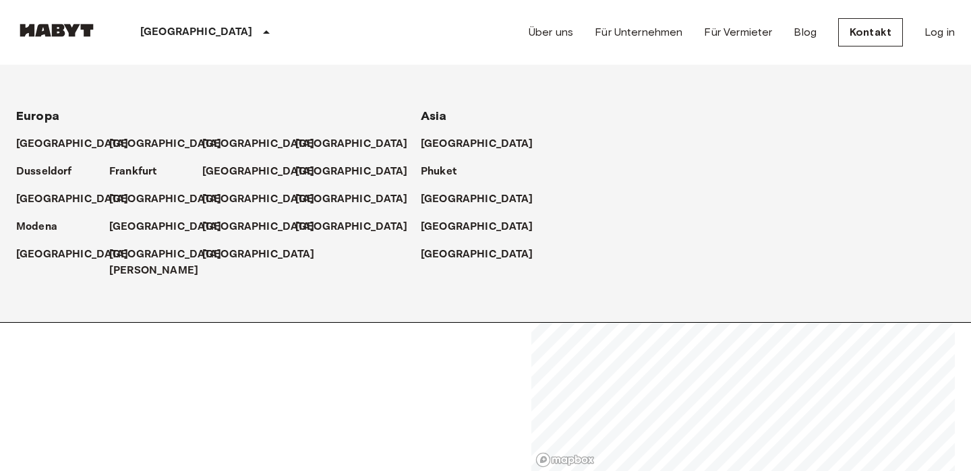
click at [120, 163] on div "Frankfurt" at bounding box center [155, 166] width 93 height 28
click at [131, 176] on p "Frankfurt" at bounding box center [135, 172] width 47 height 16
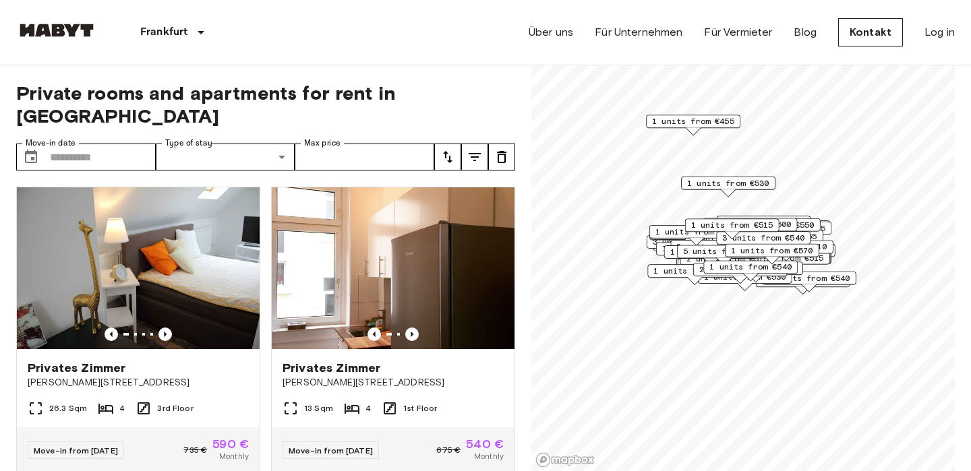
click at [522, 346] on div "Private rooms and apartments for rent in Frankfurt Move-in date ​ Move-in date …" at bounding box center [485, 268] width 939 height 407
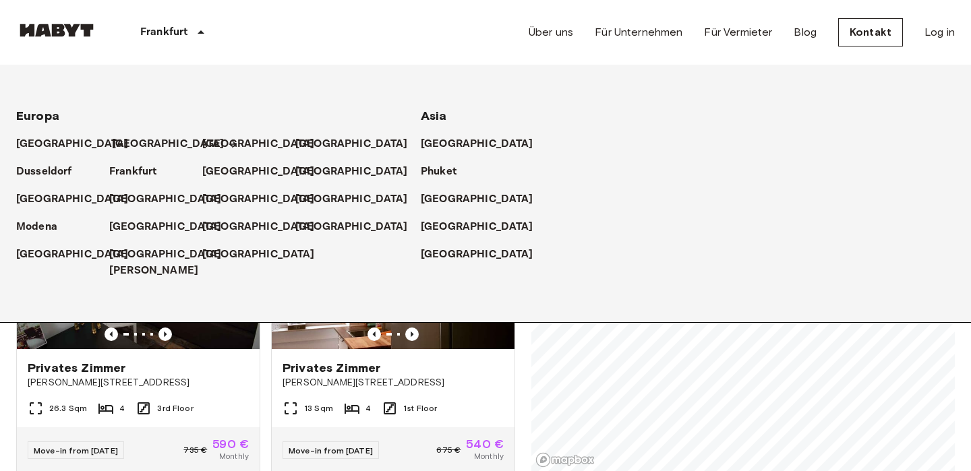
click at [128, 150] on p "[GEOGRAPHIC_DATA]" at bounding box center [168, 144] width 113 height 16
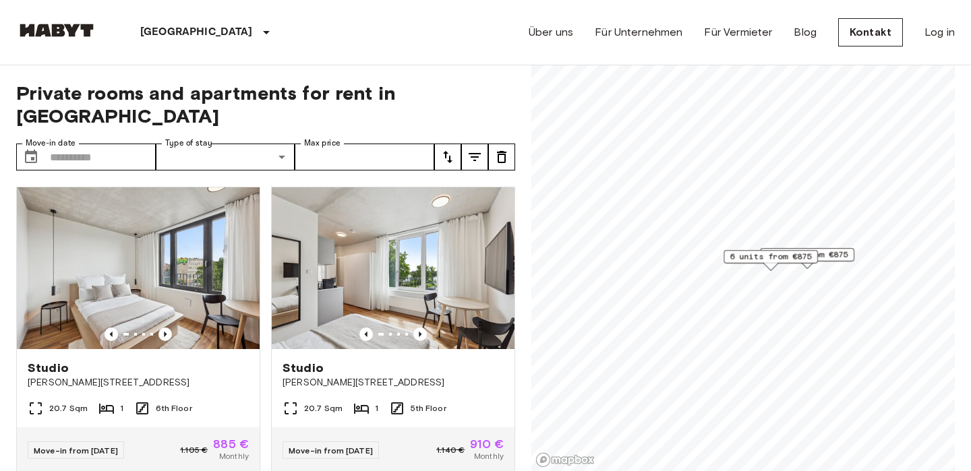
click at [835, 255] on span "9 units from €875" at bounding box center [807, 255] width 82 height 12
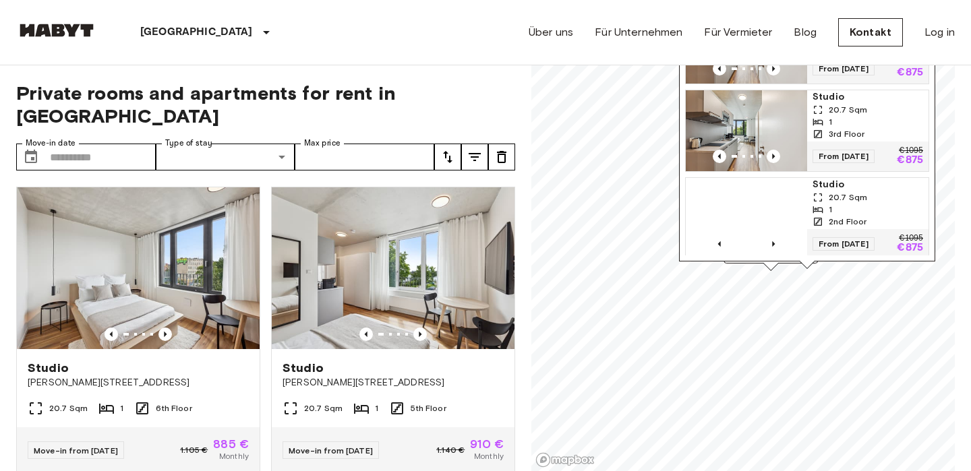
scroll to position [514, 0]
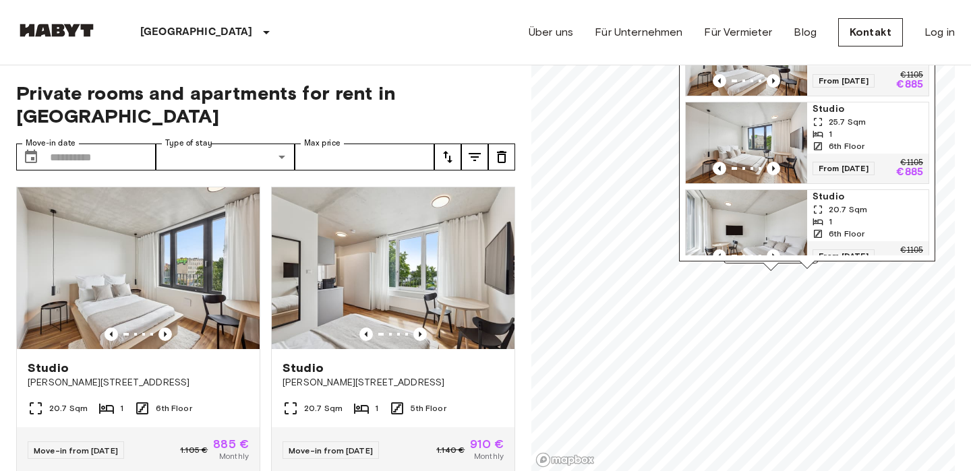
click at [838, 128] on div "1" at bounding box center [868, 134] width 111 height 12
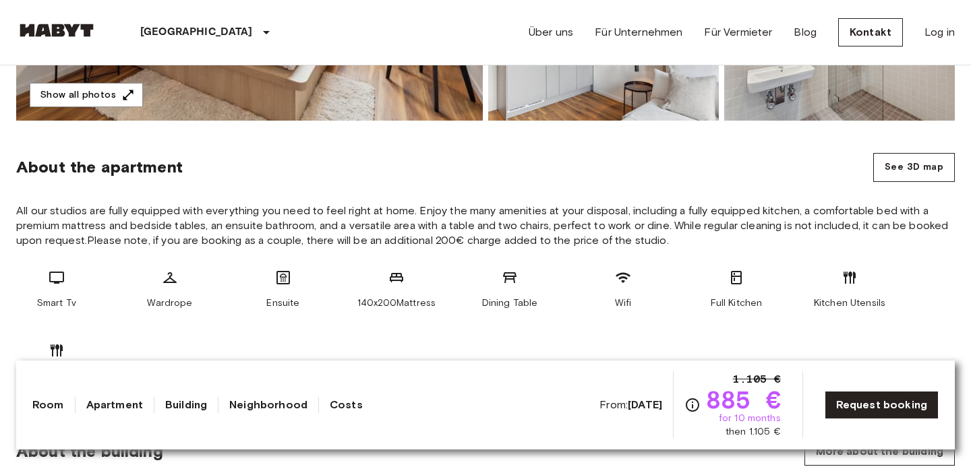
scroll to position [428, 0]
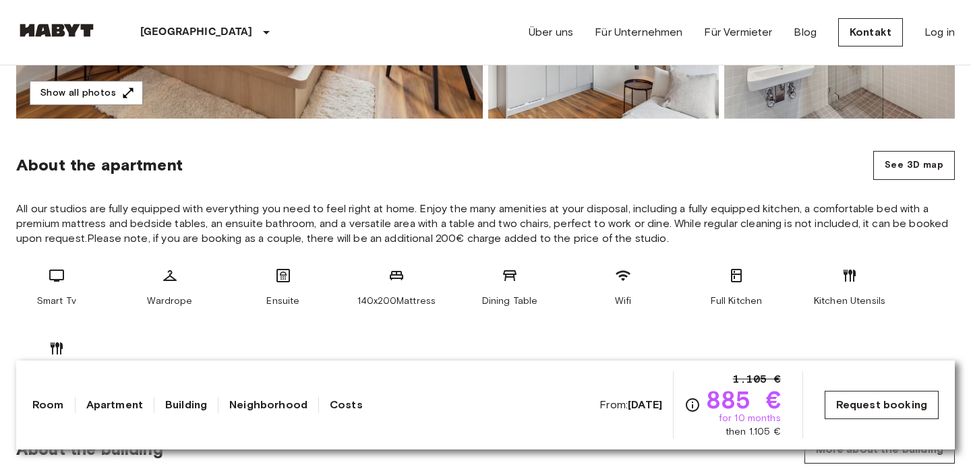
click at [877, 407] on link "Request booking" at bounding box center [882, 405] width 114 height 28
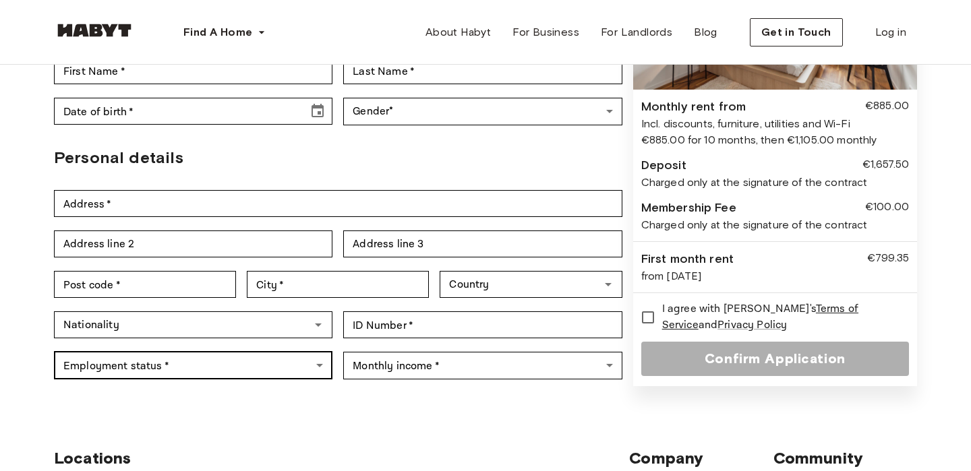
scroll to position [212, 0]
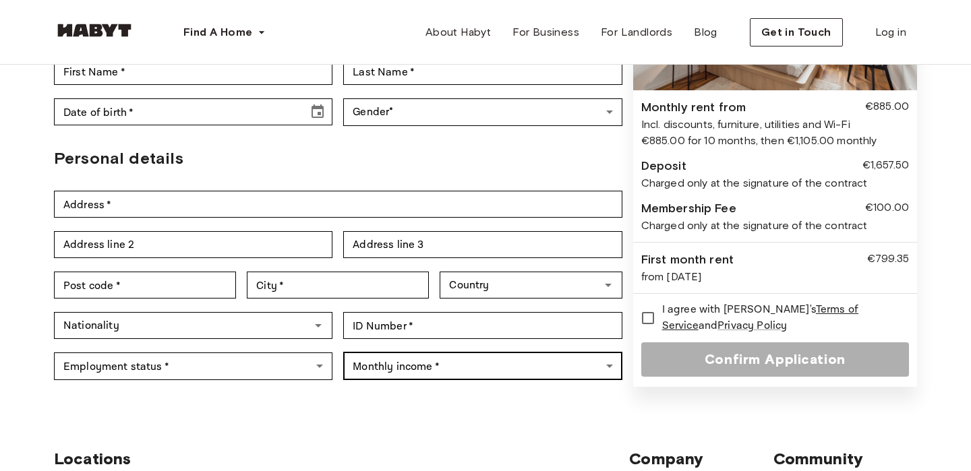
click at [455, 363] on body "Find A Home [GEOGRAPHIC_DATA] [GEOGRAPHIC_DATA] [GEOGRAPHIC_DATA] [GEOGRAPHIC_D…" at bounding box center [485, 407] width 971 height 1238
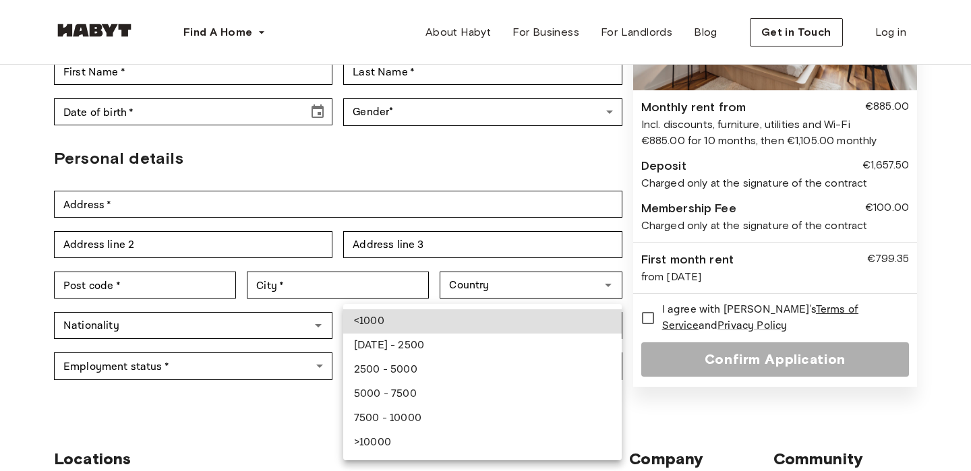
click at [321, 396] on div at bounding box center [485, 235] width 971 height 471
